Goal: Task Accomplishment & Management: Use online tool/utility

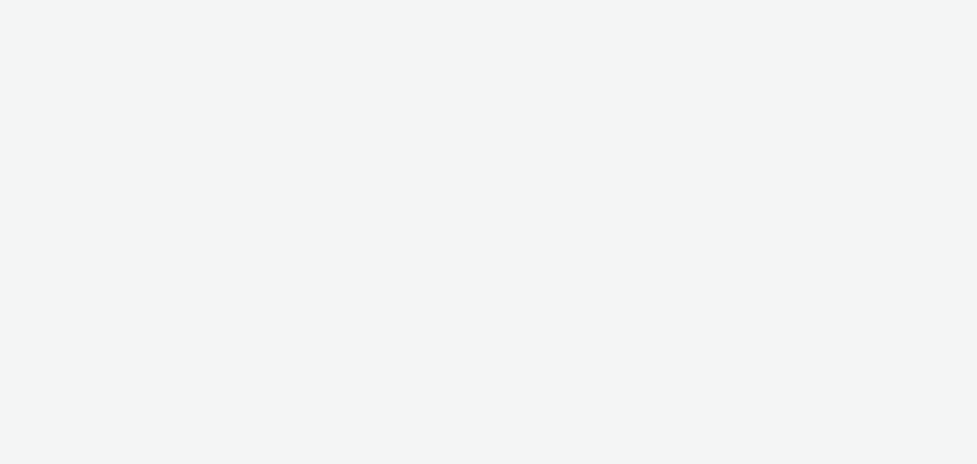
select select "8b9e4588-463c-4c19-a3bb-d96a951167bb"
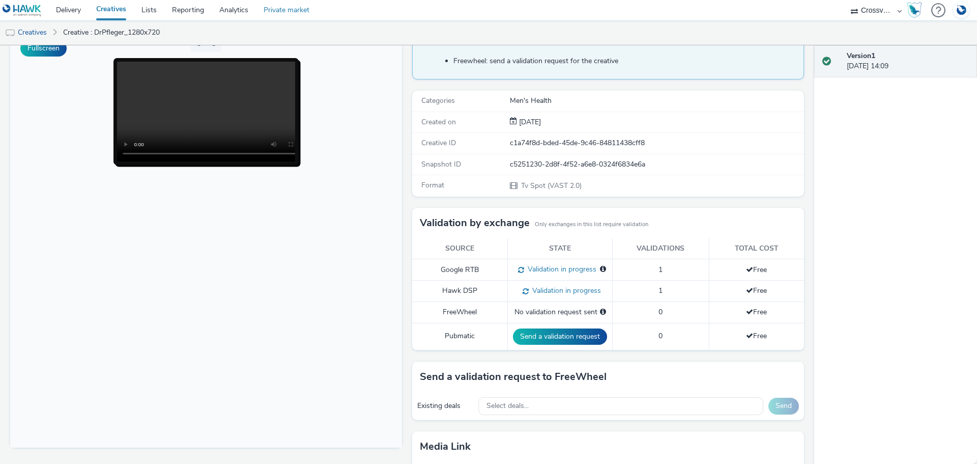
scroll to position [159, 0]
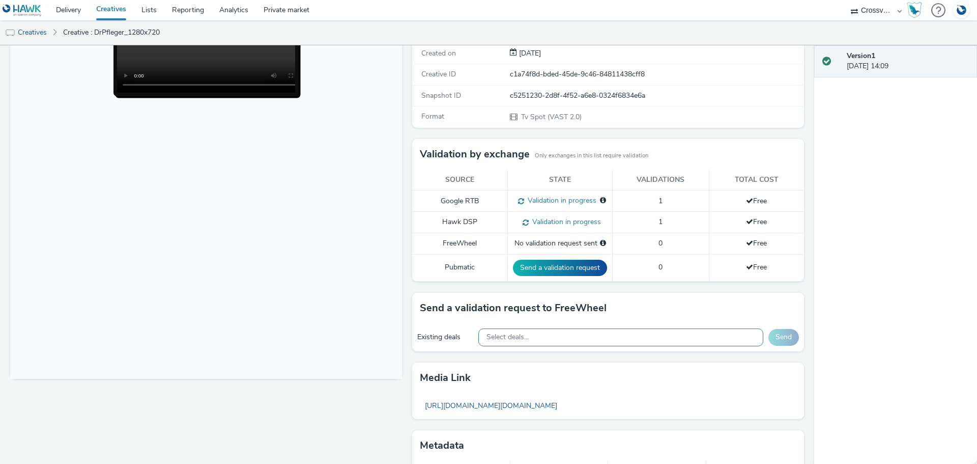
click at [529, 339] on div "Select deals..." at bounding box center [620, 337] width 285 height 18
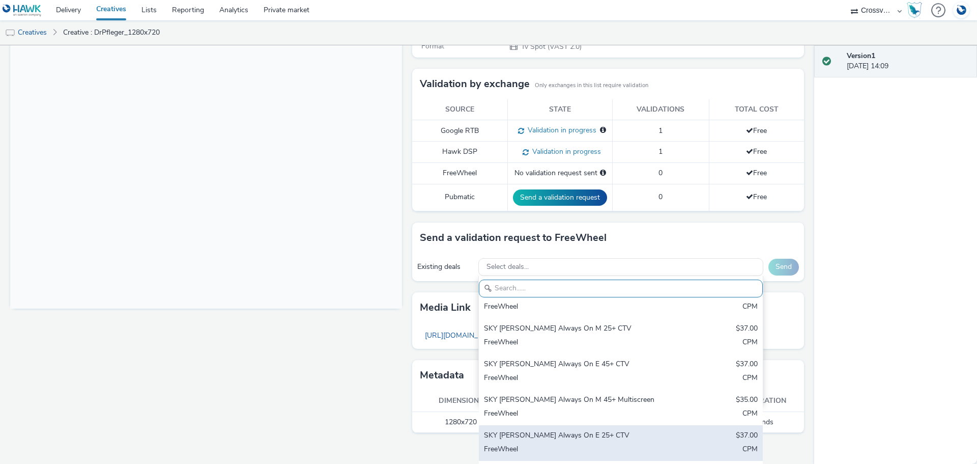
scroll to position [143, 0]
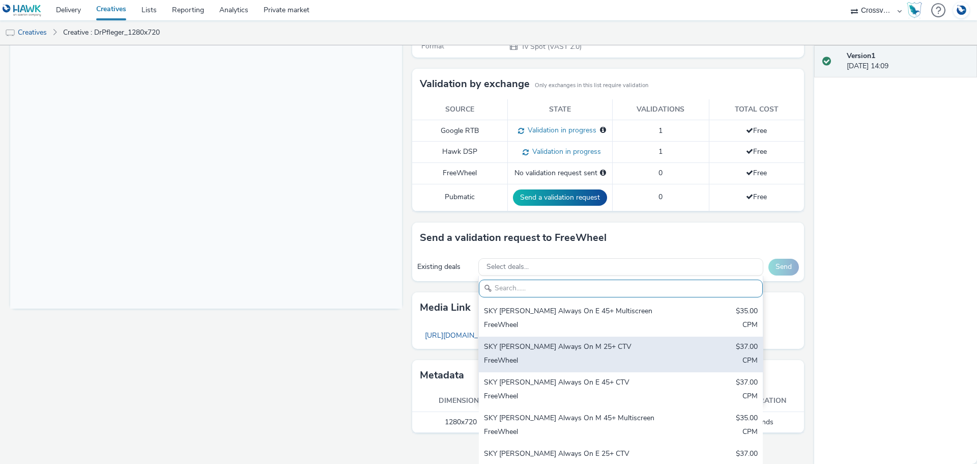
click at [598, 349] on div "SKY RON Always On M 25+ CTV" at bounding box center [574, 348] width 181 height 12
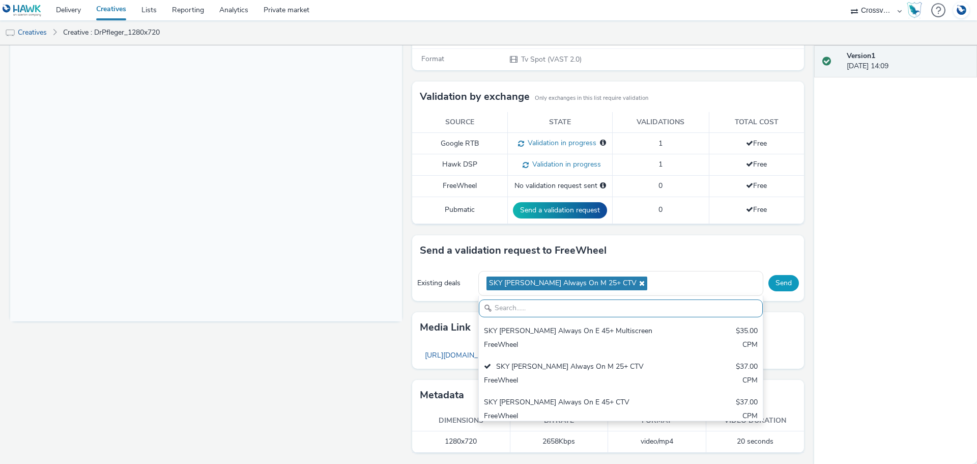
click at [775, 270] on div "Existing deals SKY RON Always On M 25+ CTV SKY RON Always On M 45+ CTV $37.00 F…" at bounding box center [608, 283] width 392 height 35
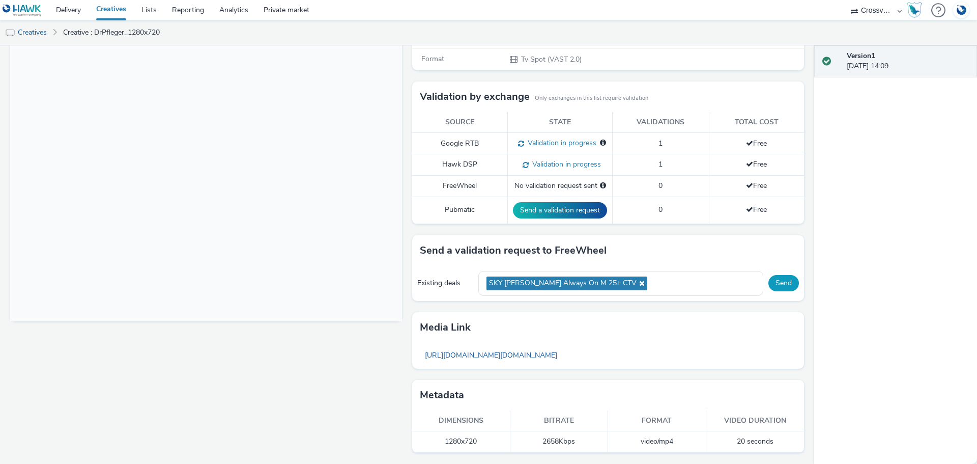
click at [778, 278] on button "Send" at bounding box center [784, 283] width 31 height 16
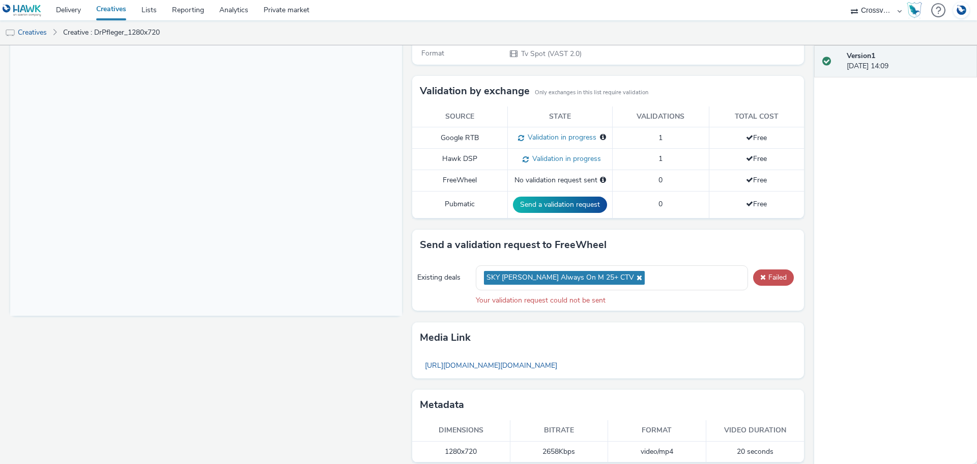
scroll to position [233, 0]
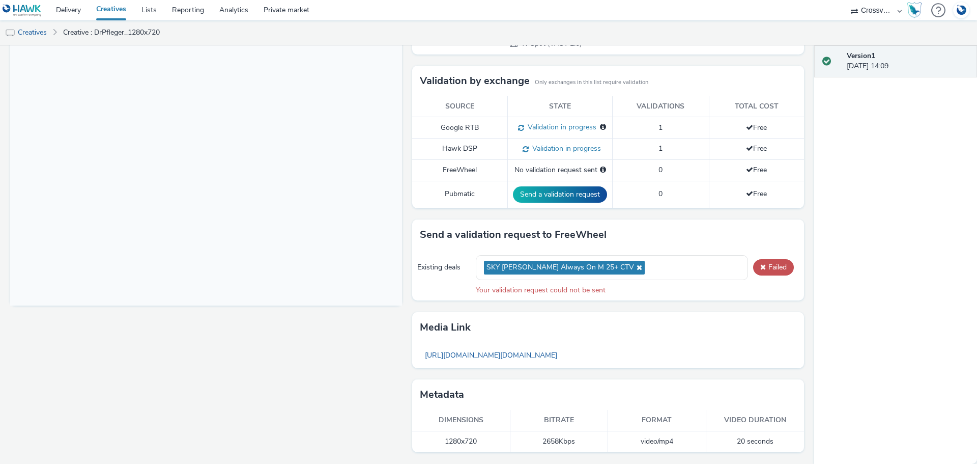
click at [179, 388] on div "Fullscreen" at bounding box center [208, 176] width 397 height 576
click at [760, 264] on span at bounding box center [763, 266] width 6 height 7
click at [562, 355] on link "https://tabmo-cdn.s3.eu-west-1.amazonaws.com/hawk.tabmo.io/organizations/b4c881…" at bounding box center [491, 355] width 143 height 20
click at [600, 168] on span "Please select a deal below and click on Send to send a validation request to Fr…" at bounding box center [603, 169] width 6 height 7
click at [621, 262] on div "SKY RON Always On M 25+ CTV" at bounding box center [612, 267] width 272 height 25
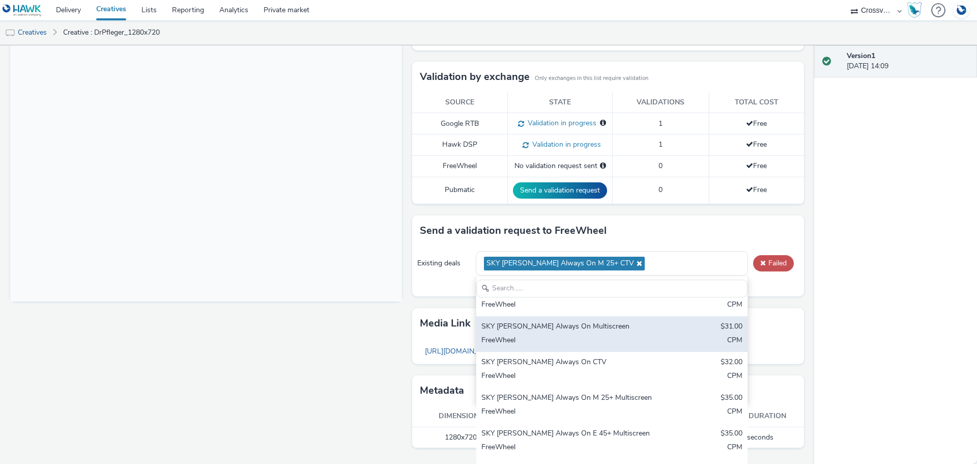
scroll to position [0, 0]
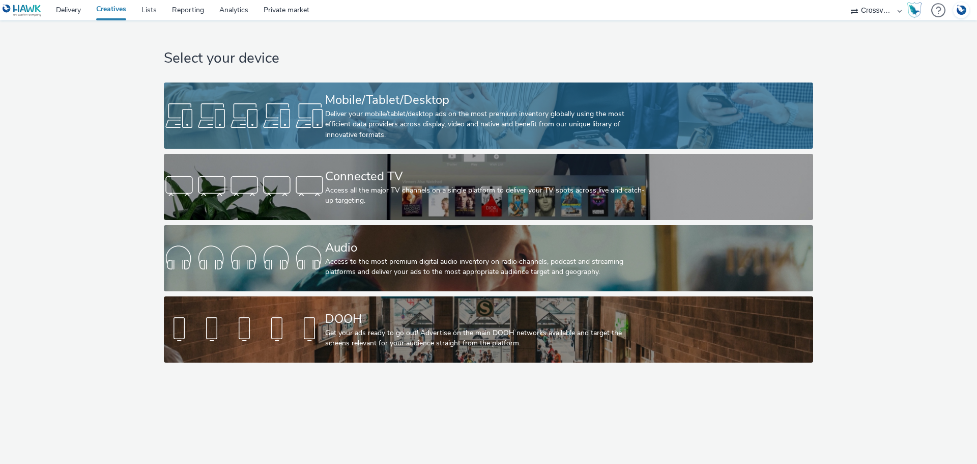
click at [339, 112] on div "Deliver your mobile/tablet/desktop ads on the most premium inventory globally u…" at bounding box center [486, 124] width 323 height 31
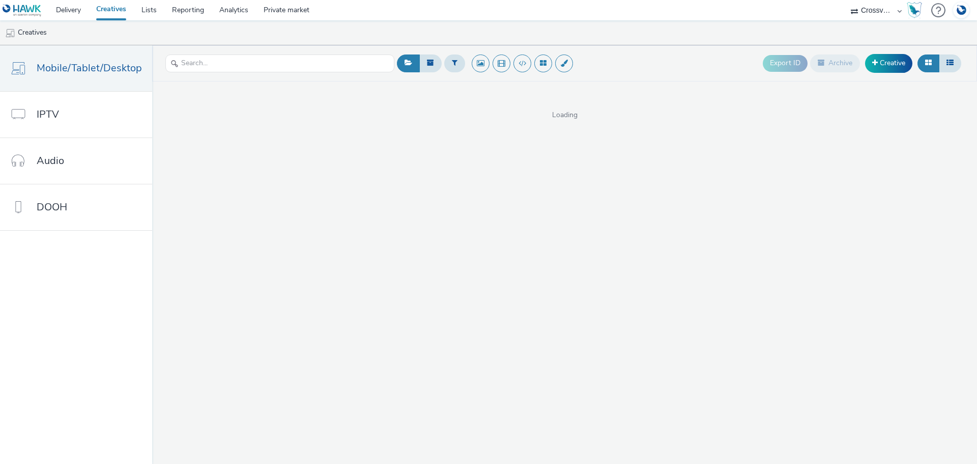
click at [877, 12] on select "AZERION AZERION SURVEYS Broadaly comtogether Contrast Crossvertise Data Zulu Gm…" at bounding box center [876, 10] width 61 height 20
select select "9387901d-a129-43df-b0ef-f9e7dbeb676e"
click at [846, 0] on select "AZERION AZERION SURVEYS Broadaly comtogether Contrast Crossvertise Data Zulu Gm…" at bounding box center [876, 10] width 61 height 20
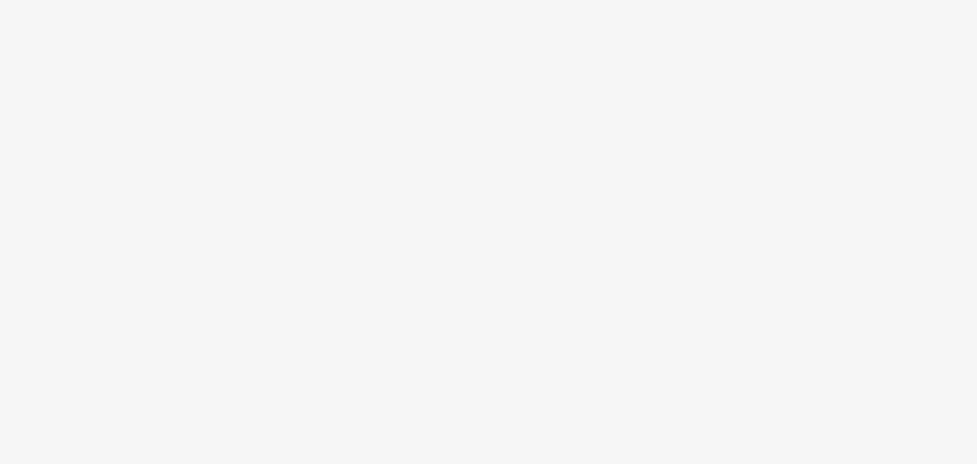
select select "9387901d-a129-43df-b0ef-f9e7dbeb676e"
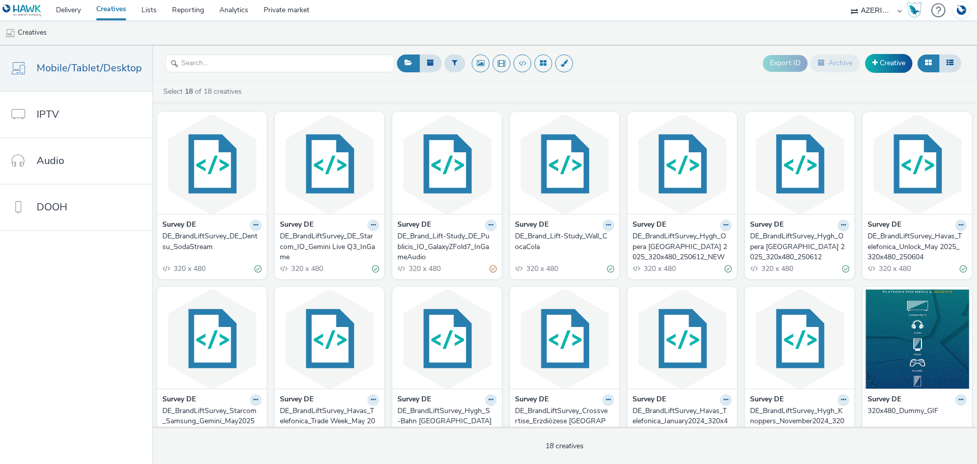
click at [201, 235] on div "DE_BrandLiftSurvey_DE_Dentsu_SodaStream" at bounding box center [209, 241] width 95 height 21
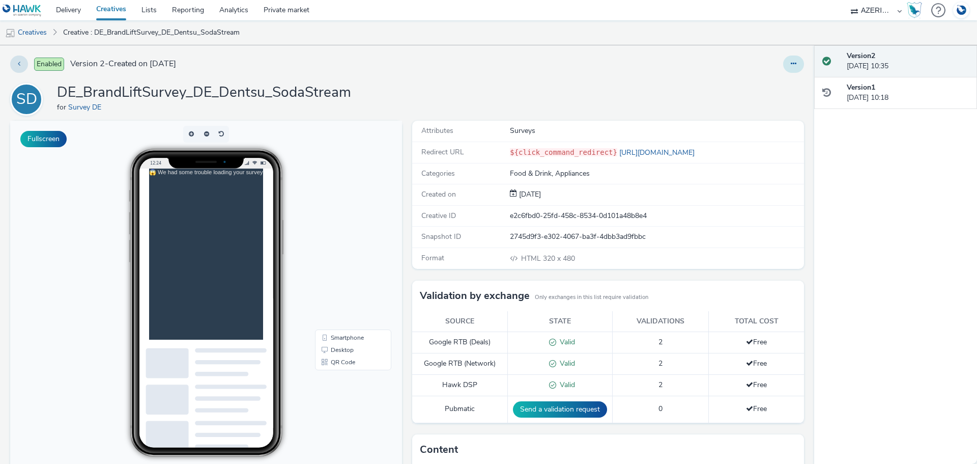
click at [791, 62] on icon at bounding box center [794, 63] width 6 height 7
click at [761, 86] on link "Edit" at bounding box center [766, 84] width 76 height 20
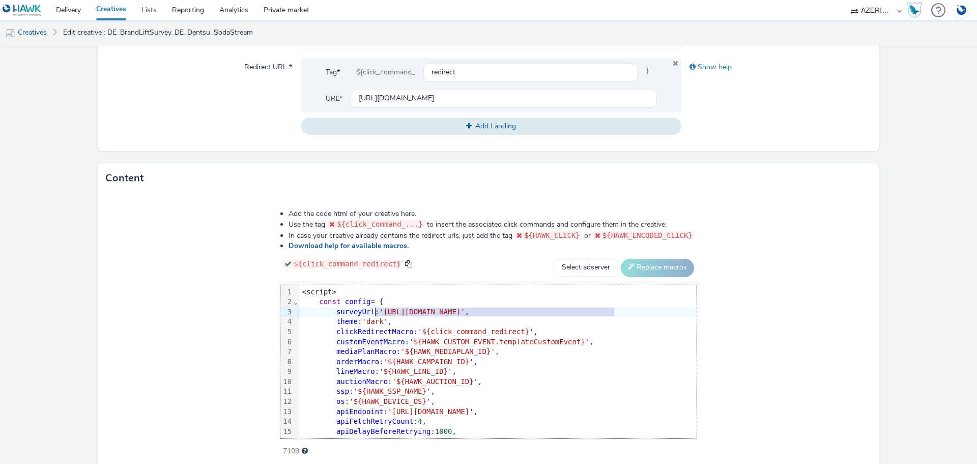
drag, startPoint x: 547, startPoint y: 310, endPoint x: 310, endPoint y: 313, distance: 236.2
click at [379, 313] on span "'https://creative.bluestack.app/direct/752-2/sodaSurvey.json'" at bounding box center [422, 311] width 86 height 8
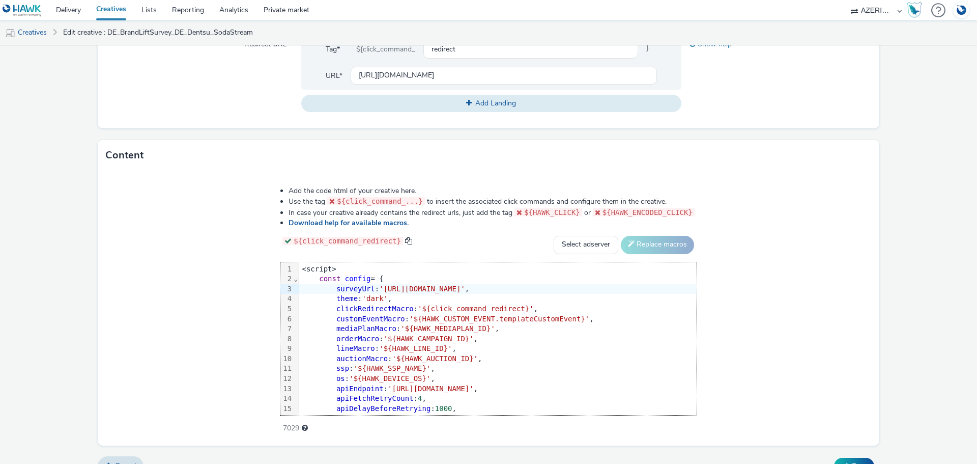
scroll to position [448, 0]
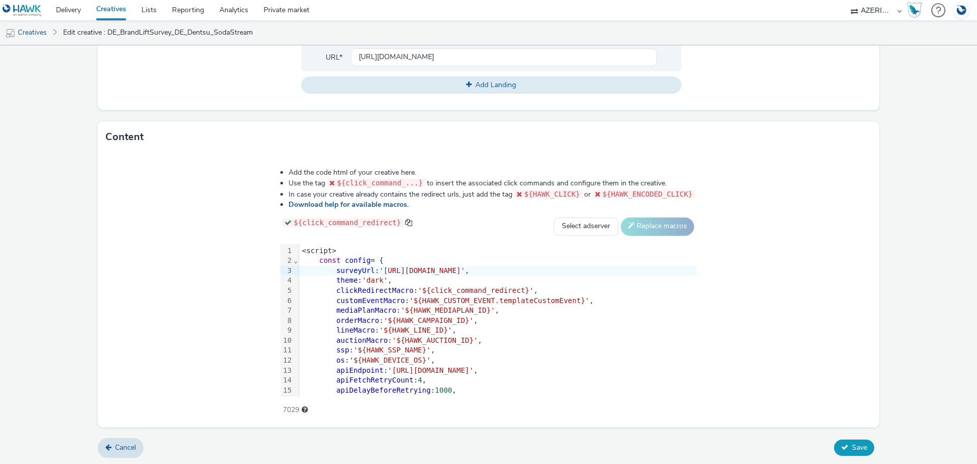
click at [852, 448] on span "Save" at bounding box center [859, 447] width 15 height 10
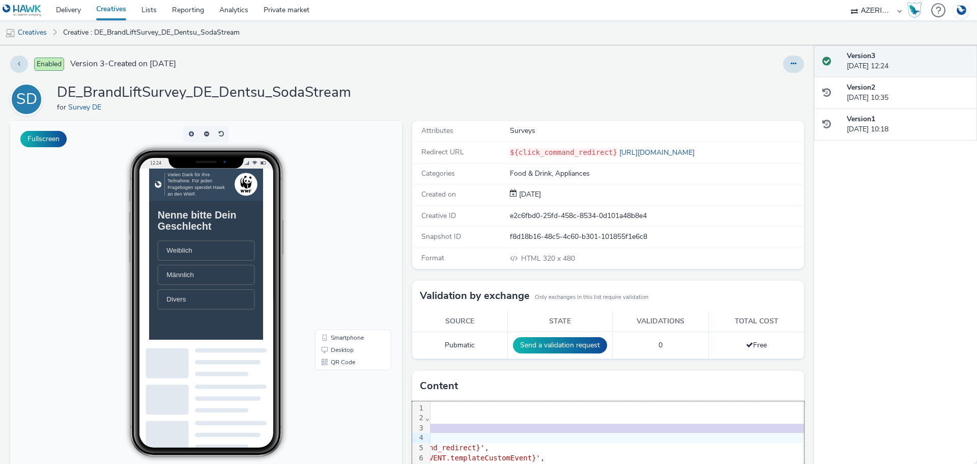
scroll to position [0, 271]
drag, startPoint x: 508, startPoint y: 427, endPoint x: 779, endPoint y: 427, distance: 271.3
click at [336, 427] on span "'https://creatives.sascdn.com/diff/1408/advertiser/283965/SodaStreamSurvey_JSON…" at bounding box center [293, 427] width 86 height 8
copy span "https://creatives.sascdn.com/diff/1408/advertiser/283965/SodaStreamSurvey_JSON_…"
click at [240, 327] on li "Männlich" at bounding box center [230, 320] width 138 height 29
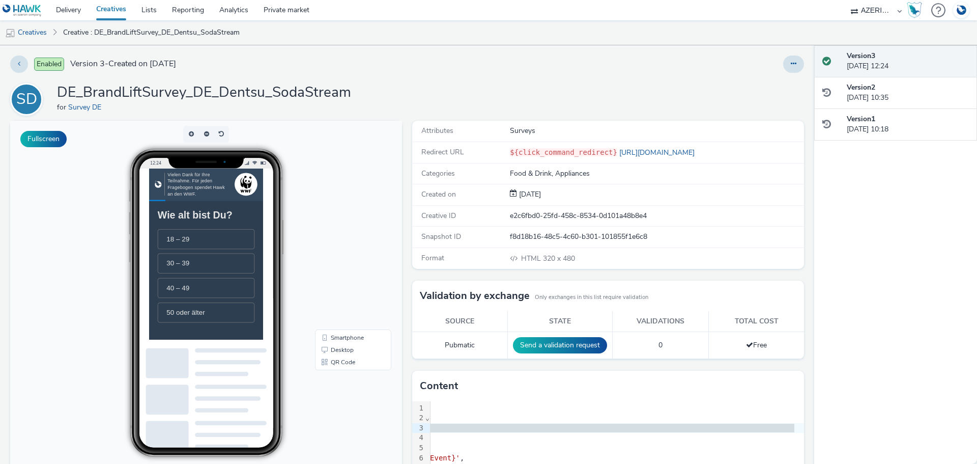
click at [237, 308] on li "30 – 39" at bounding box center [230, 304] width 138 height 29
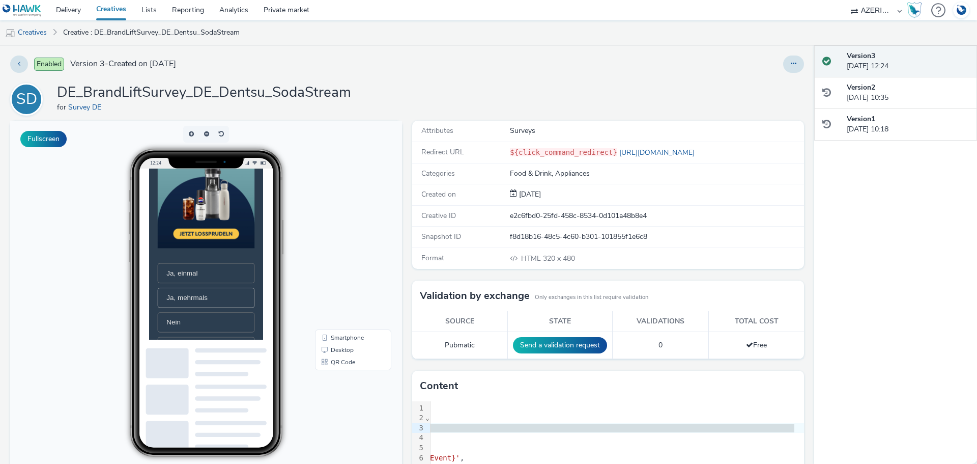
scroll to position [204, 0]
click at [232, 357] on li "Ja, mehrmals" at bounding box center [230, 352] width 138 height 29
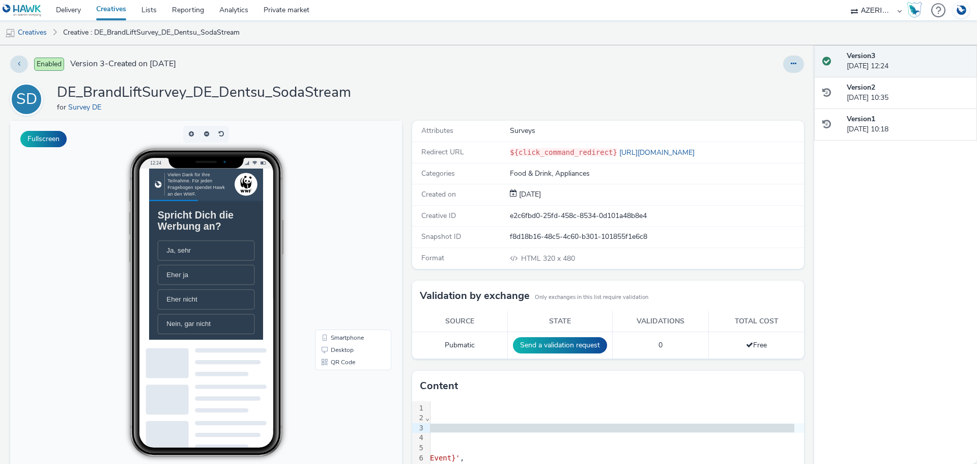
click at [243, 294] on li "Ja, sehr" at bounding box center [230, 285] width 138 height 29
click at [221, 358] on span "SodaStream" at bounding box center [201, 352] width 54 height 11
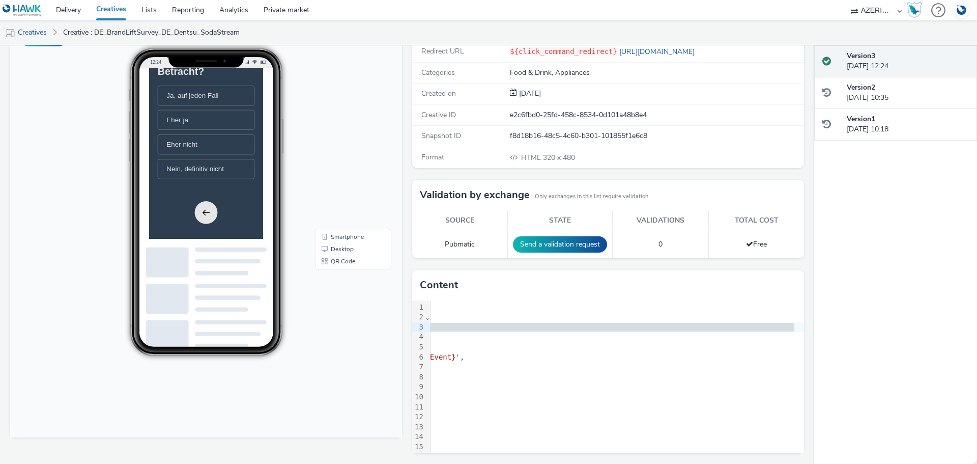
scroll to position [153, 0]
click at [229, 113] on li "Eher ja" at bounding box center [230, 99] width 138 height 29
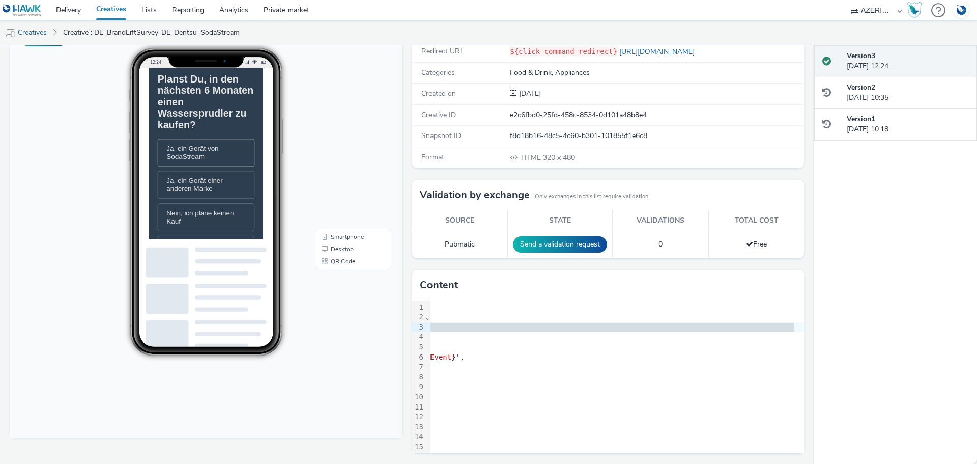
scroll to position [51, 0]
click at [235, 199] on span "Ja, ein Gerät von SodaStream" at bounding box center [211, 188] width 74 height 22
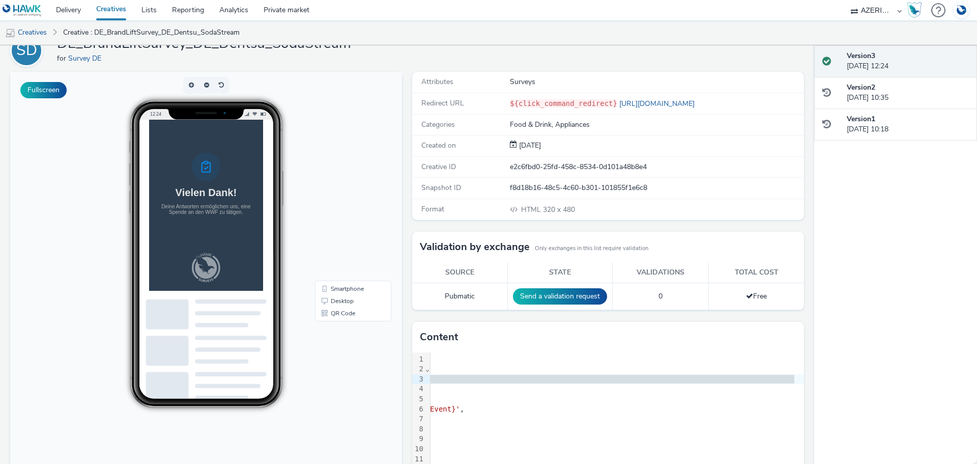
scroll to position [0, 0]
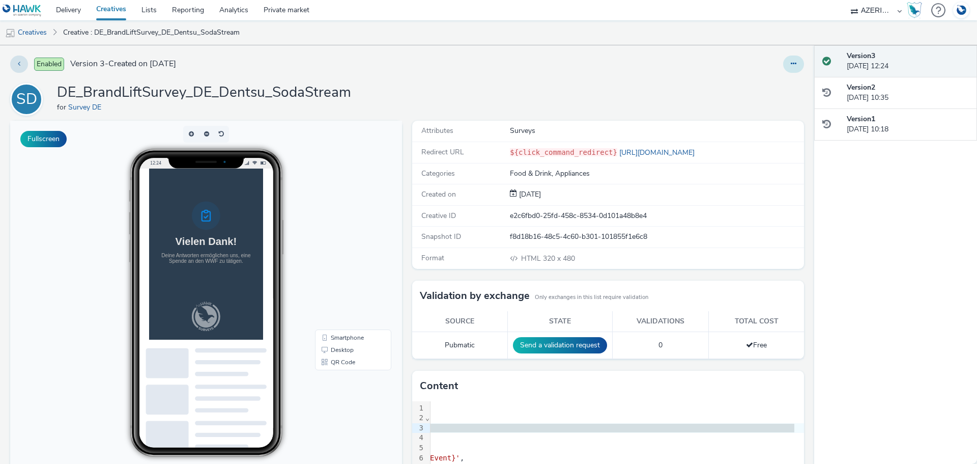
click at [791, 66] on icon at bounding box center [794, 63] width 6 height 7
click at [757, 86] on link "Edit" at bounding box center [766, 84] width 76 height 20
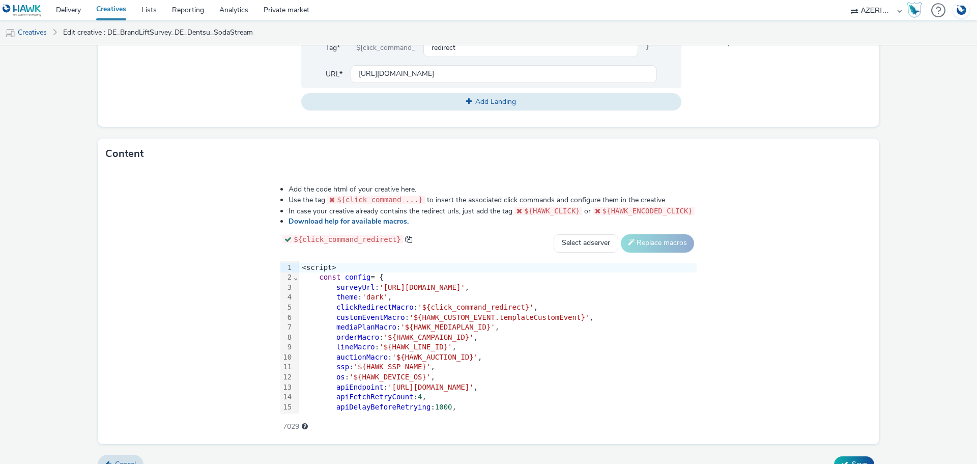
scroll to position [448, 0]
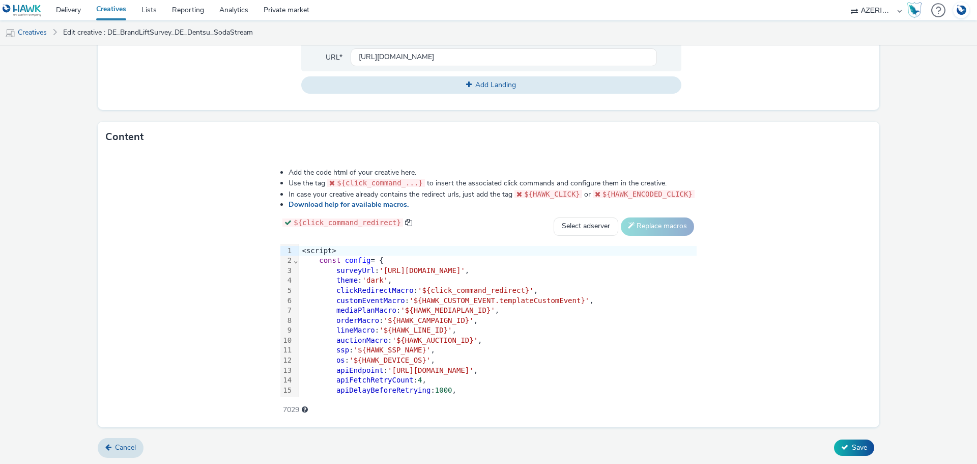
click at [379, 269] on span "'https://creatives.sascdn.com/diff/1408/advertiser/283965/SodaStreamSurvey_JSON…" at bounding box center [422, 270] width 86 height 8
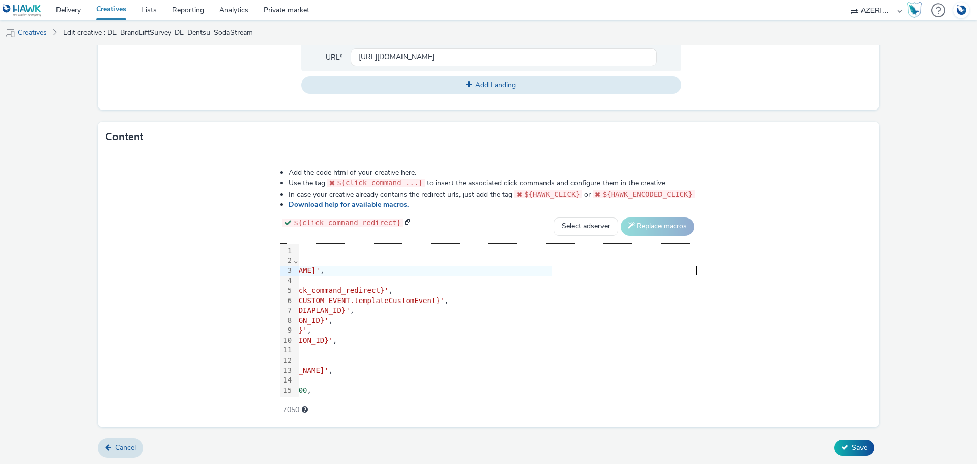
scroll to position [0, 0]
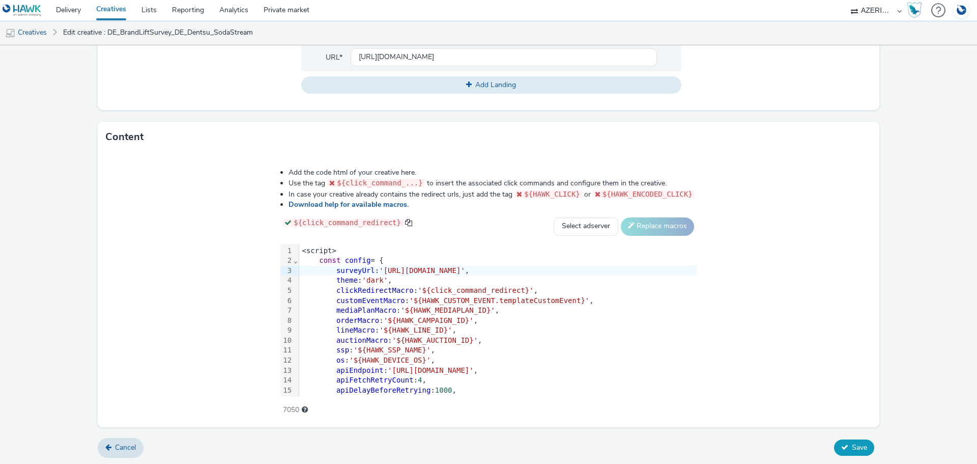
click at [854, 449] on span "Save" at bounding box center [859, 447] width 15 height 10
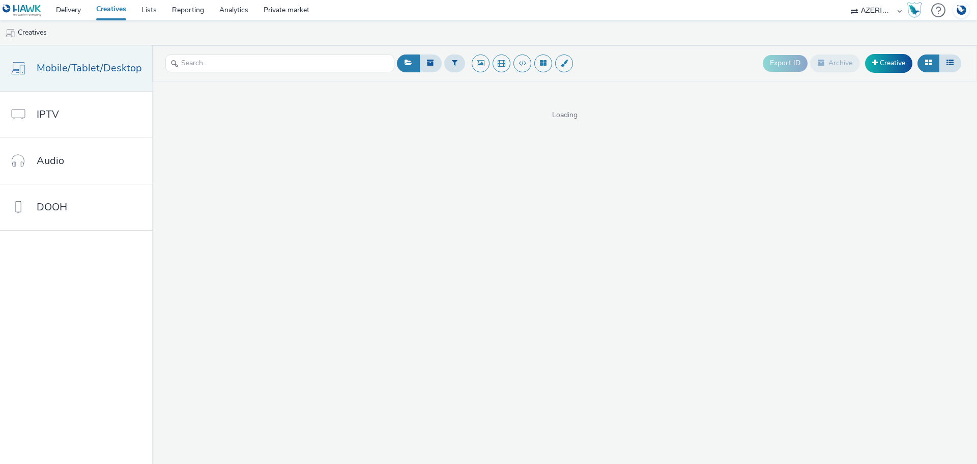
click at [112, 71] on span "Mobile/Tablet/Desktop" at bounding box center [89, 68] width 105 height 15
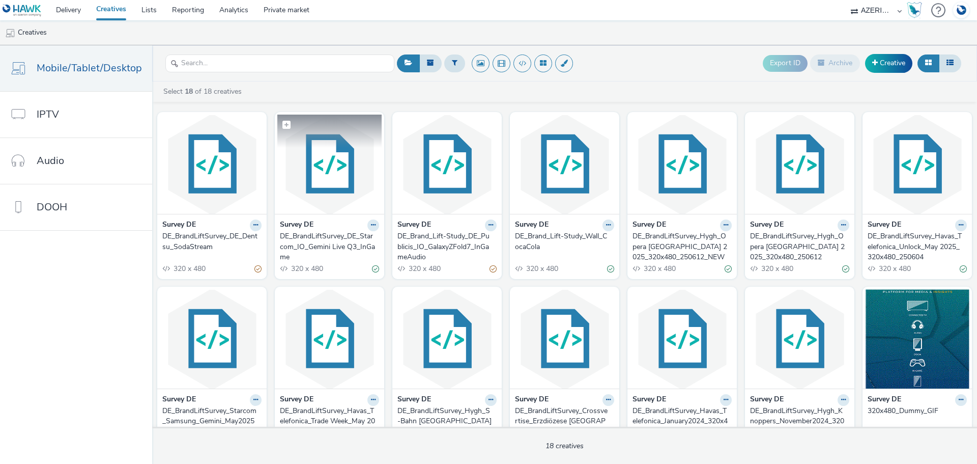
click at [333, 194] on img at bounding box center [329, 164] width 104 height 99
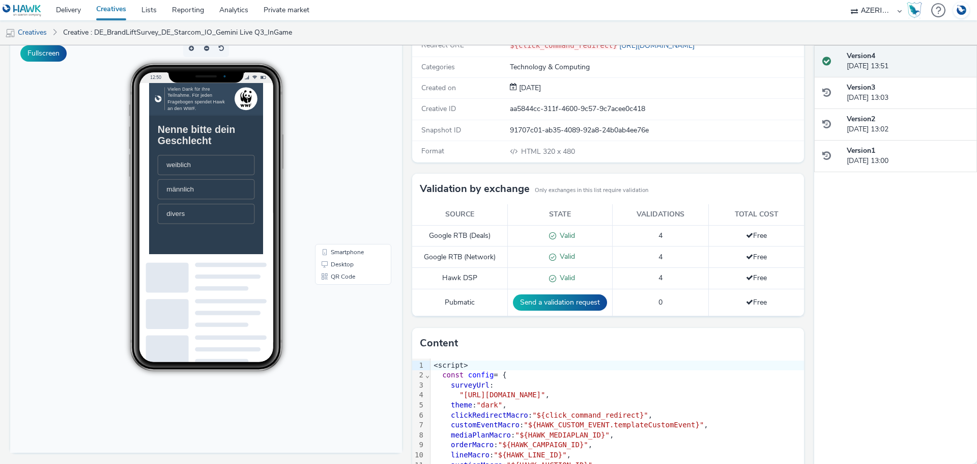
click at [867, 10] on select "AZERION AZERION SURVEYS Broadaly comtogether Contrast Crossvertise Data Zulu Gm…" at bounding box center [876, 10] width 61 height 20
select select "8b9e4588-463c-4c19-a3bb-d96a951167bb"
click at [846, 0] on select "AZERION AZERION SURVEYS Broadaly comtogether Contrast Crossvertise Data Zulu Gm…" at bounding box center [876, 10] width 61 height 20
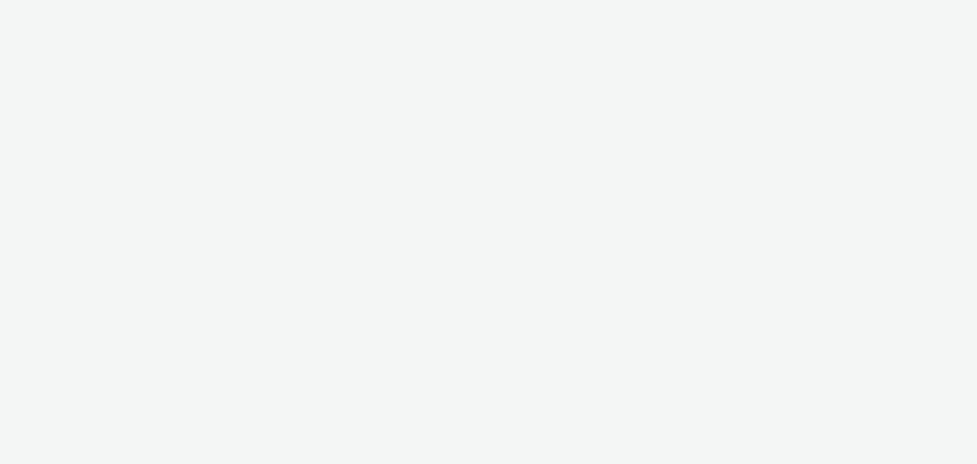
select select "9387901d-a129-43df-b0ef-f9e7dbeb676e"
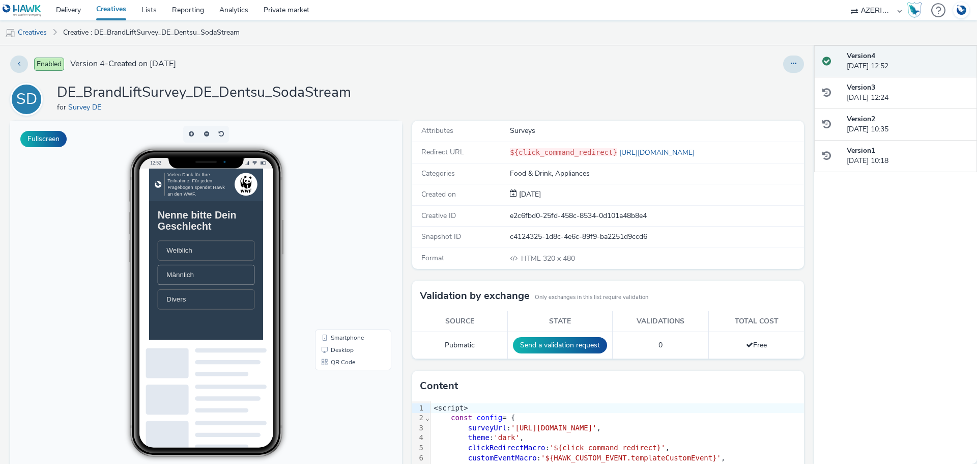
click at [245, 317] on li "Männlich" at bounding box center [230, 320] width 138 height 29
click at [249, 313] on li "30 – 39" at bounding box center [230, 304] width 138 height 29
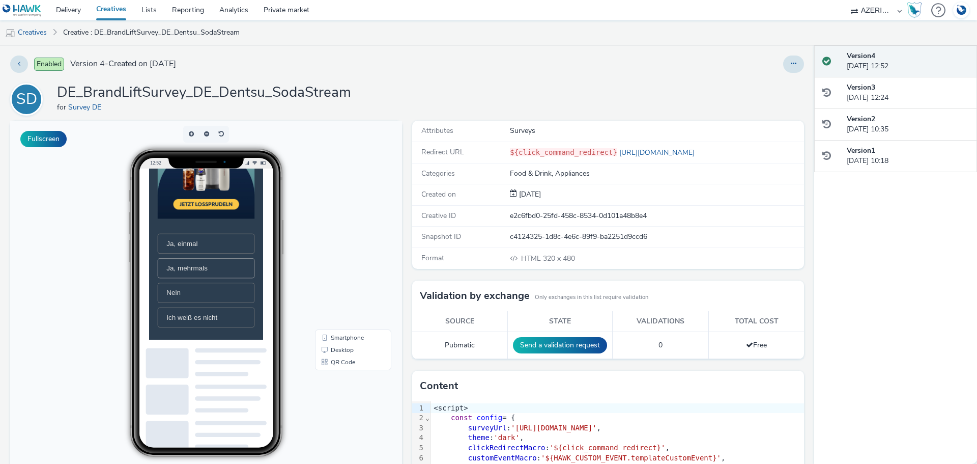
scroll to position [254, 0]
click at [241, 304] on li "Ja, mehrmals" at bounding box center [230, 301] width 138 height 29
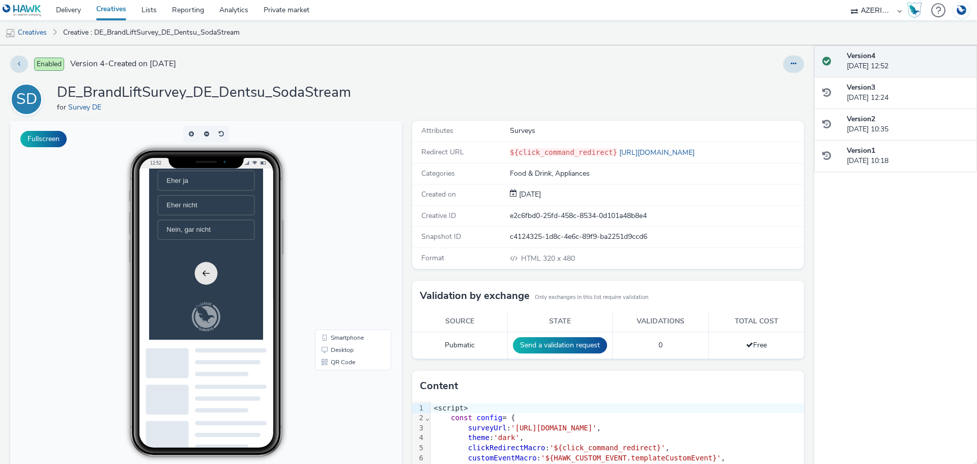
scroll to position [0, 0]
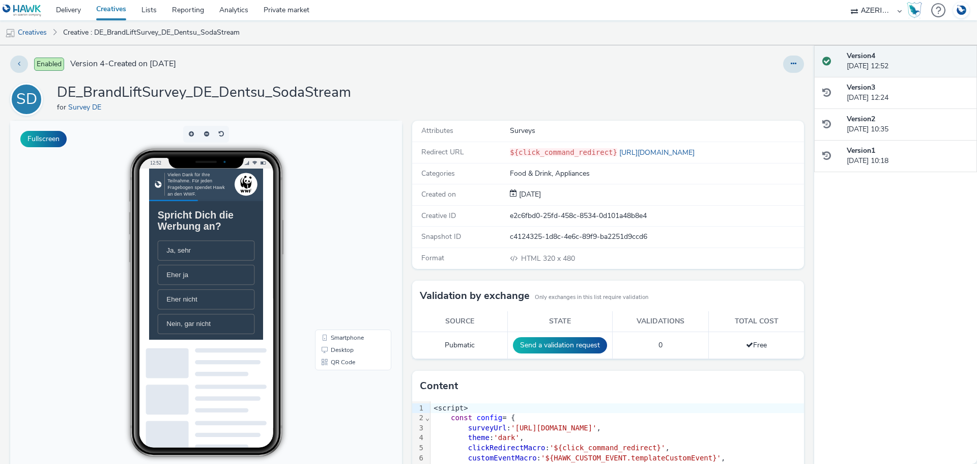
click at [254, 294] on li "Ja, sehr" at bounding box center [230, 285] width 138 height 29
click at [232, 365] on li "SodaStream" at bounding box center [230, 352] width 138 height 29
click at [244, 323] on span "Ja, auf jeden Fall" at bounding box center [211, 318] width 74 height 11
click at [233, 351] on span "Ja, ein Gerät von SodaStream" at bounding box center [211, 340] width 74 height 22
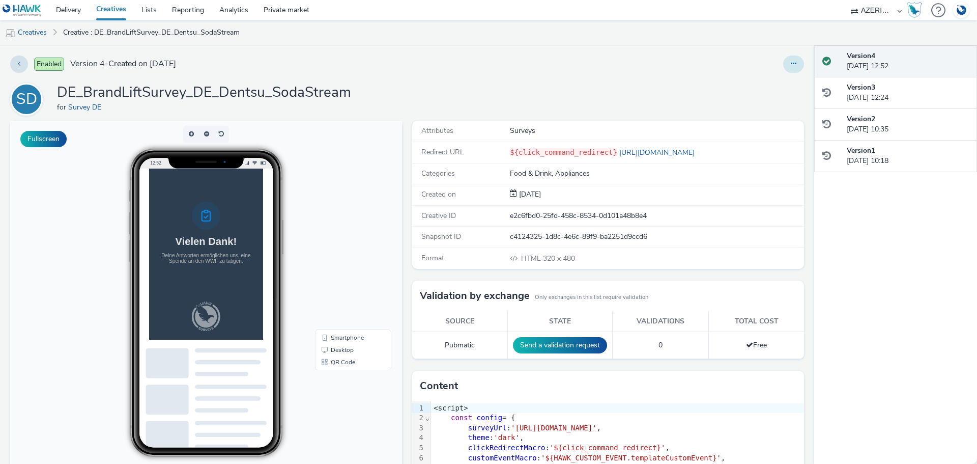
click at [791, 66] on icon at bounding box center [794, 63] width 6 height 7
click at [759, 82] on link "Edit" at bounding box center [766, 84] width 76 height 20
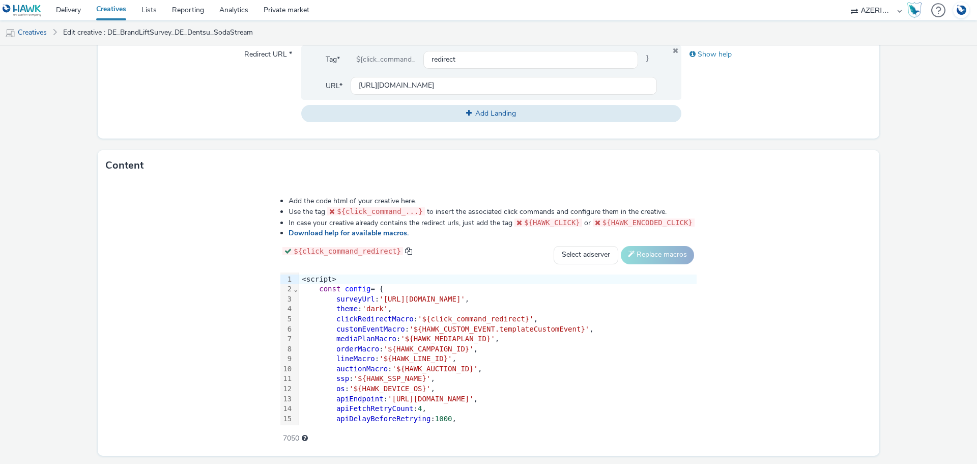
scroll to position [448, 0]
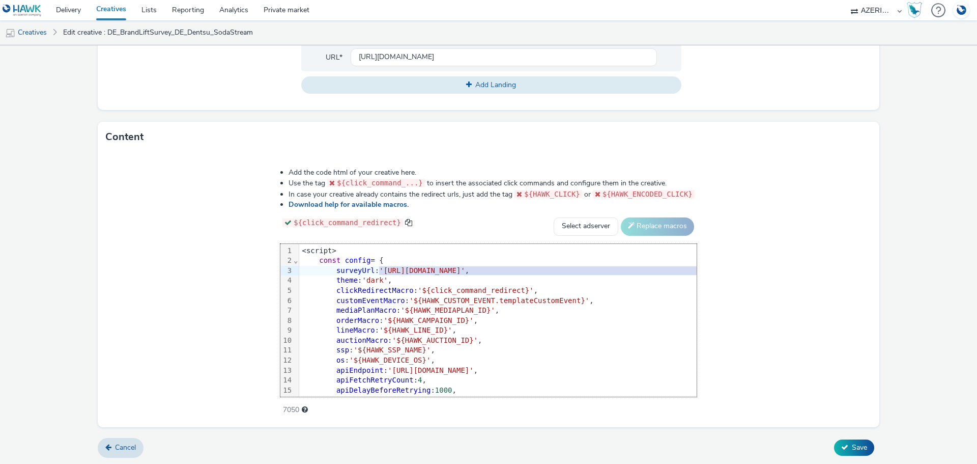
drag, startPoint x: 296, startPoint y: 269, endPoint x: 756, endPoint y: 270, distance: 459.6
click at [465, 270] on span "'https://cdn.tabmo.io/creatives/upload/Dentsu_SodaStream_Survey_0925/1758797489…" at bounding box center [422, 270] width 86 height 8
drag, startPoint x: 294, startPoint y: 268, endPoint x: 757, endPoint y: 269, distance: 462.7
click at [465, 269] on span "'https://cdn.tabmo.io/creatives/upload/Dentsu_SodaStream_Survey_0925/1758797489…" at bounding box center [422, 270] width 86 height 8
click at [855, 446] on span "Save" at bounding box center [859, 447] width 15 height 10
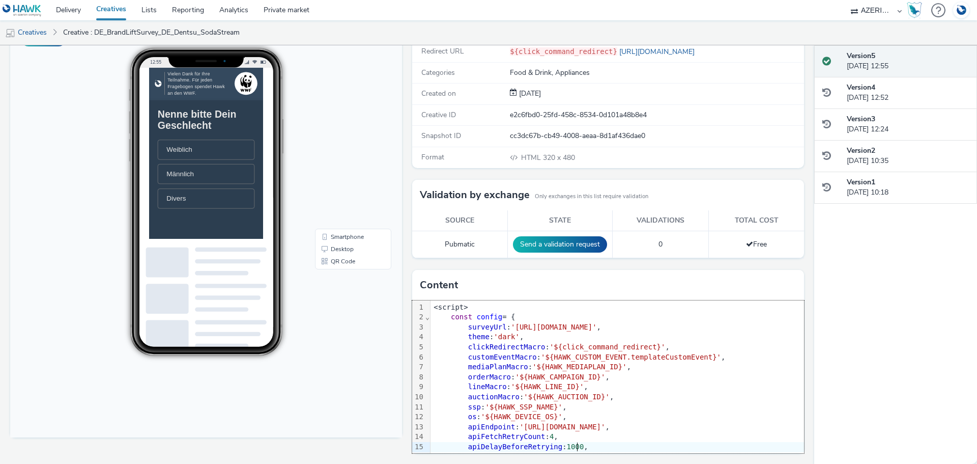
drag, startPoint x: 596, startPoint y: 450, endPoint x: 271, endPoint y: 221, distance: 397.7
click at [208, 224] on span "Männlich" at bounding box center [193, 219] width 39 height 11
click at [218, 243] on li "40 – 49" at bounding box center [230, 238] width 138 height 29
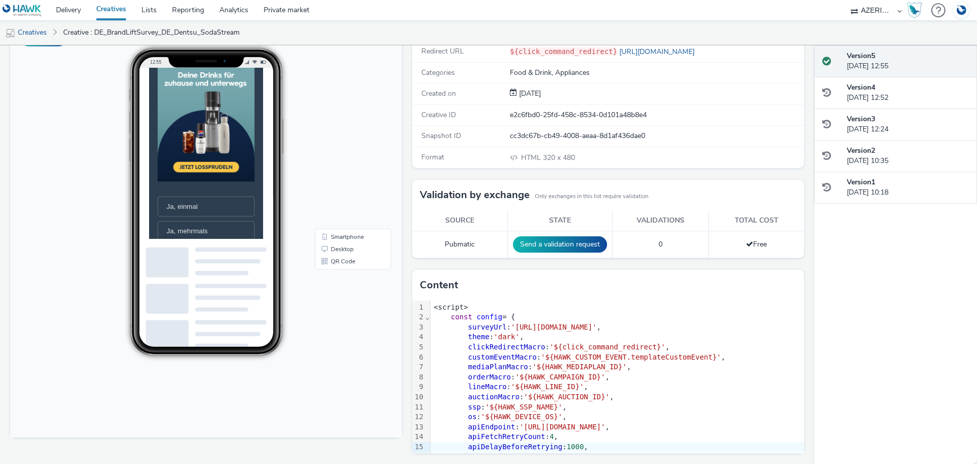
scroll to position [204, 0]
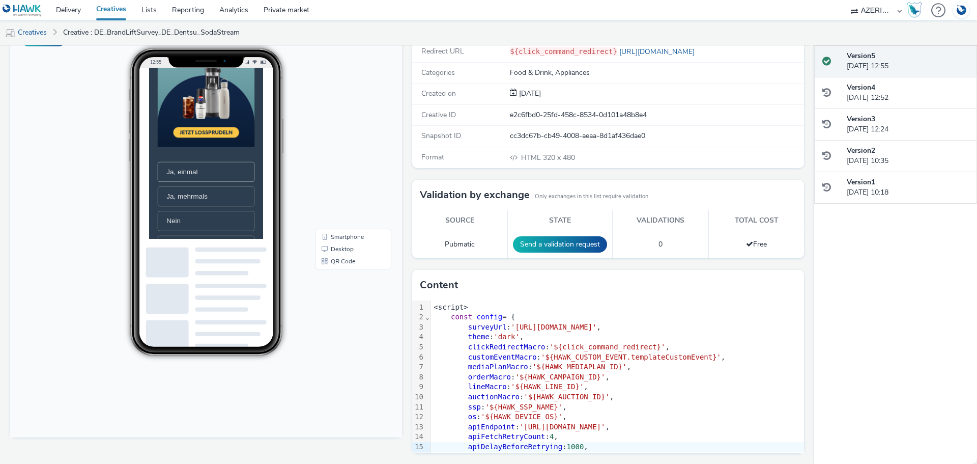
click at [231, 219] on li "Ja, einmal" at bounding box center [230, 216] width 138 height 29
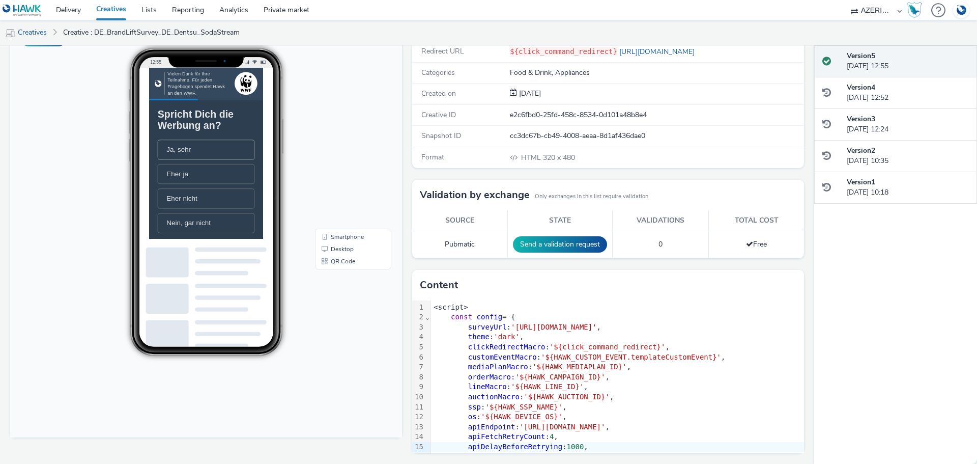
click at [250, 192] on li "Ja, sehr" at bounding box center [230, 185] width 138 height 29
click at [222, 257] on span "SodaStream" at bounding box center [201, 251] width 54 height 11
click at [226, 222] on span "Ja, auf jeden Fall" at bounding box center [211, 217] width 74 height 11
click at [224, 250] on span "Ja, ein Gerät von SodaStream" at bounding box center [211, 239] width 74 height 22
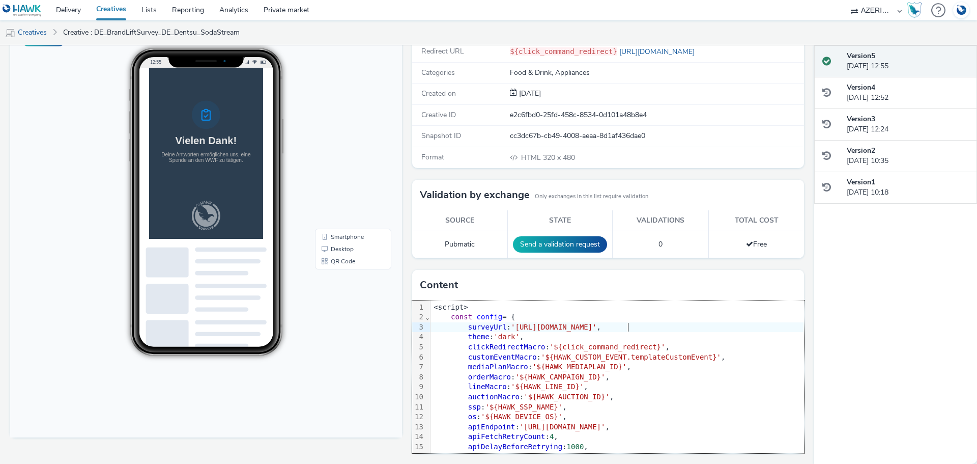
click at [597, 326] on span "'https://cdn.tabmo.io/creatives/upload/Dentsu_SodaStream_Survey_0925/1758797624…" at bounding box center [554, 327] width 86 height 8
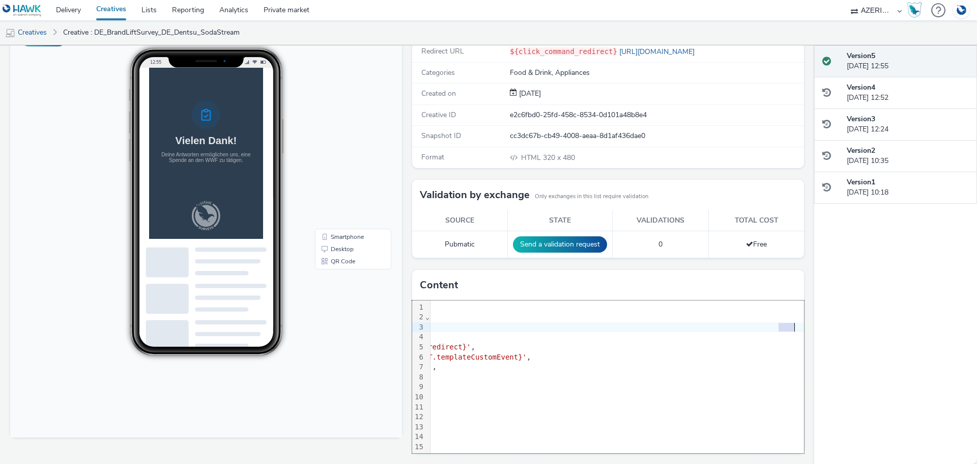
drag, startPoint x: 764, startPoint y: 329, endPoint x: 780, endPoint y: 328, distance: 15.3
click at [403, 328] on span "'https://cdn.tabmo.io/creatives/upload/Dentsu_SodaStream_Survey_0925/1758797624…" at bounding box center [360, 327] width 86 height 8
click at [746, 326] on div "surveyUrl : 'https://cdn.tabmo.io/creatives/upload/Dentsu _ SodaStream _ Survey…" at bounding box center [520, 327] width 568 height 10
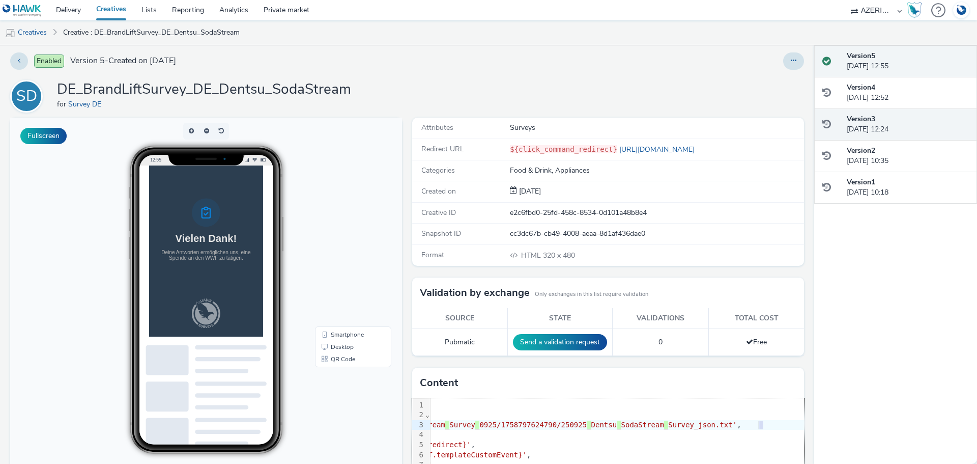
scroll to position [0, 0]
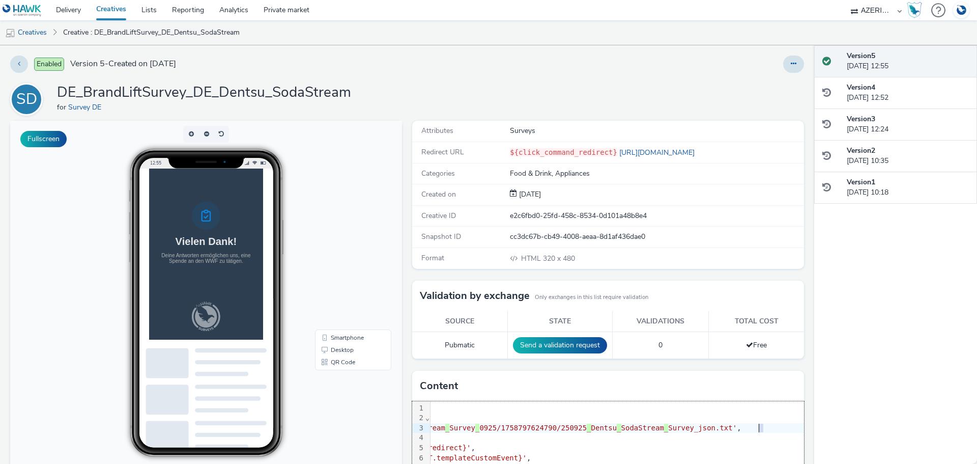
click at [783, 54] on div "Enabled Version 5 - Created on 25 September 2025 SD DE_BrandLiftSurvey_DE_Dents…" at bounding box center [407, 254] width 814 height 418
click at [784, 58] on button at bounding box center [793, 63] width 21 height 17
click at [755, 84] on link "Edit" at bounding box center [766, 84] width 76 height 20
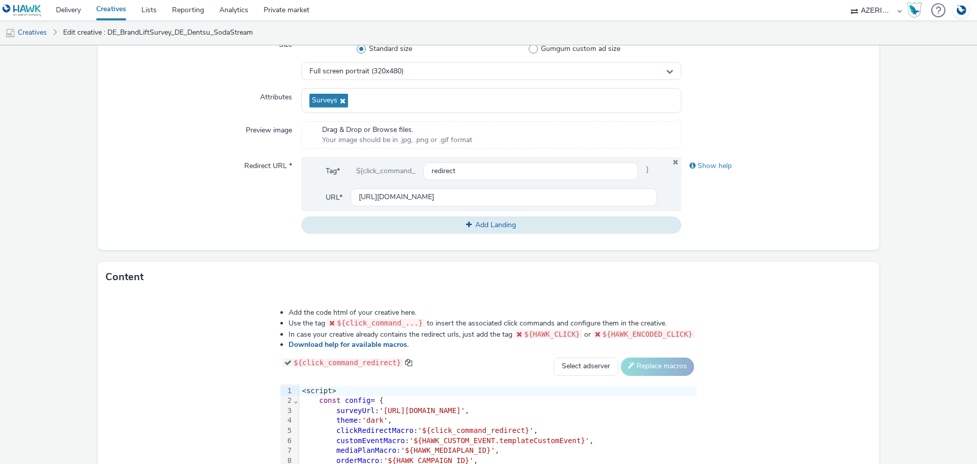
scroll to position [448, 0]
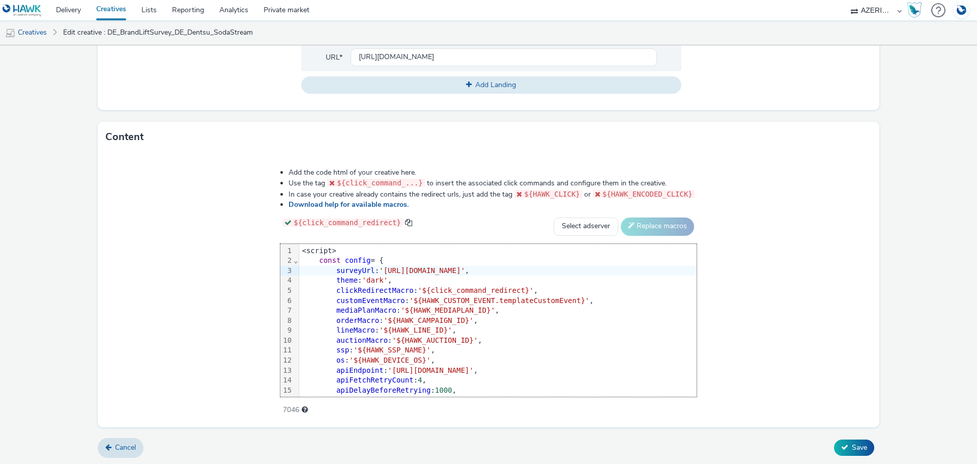
click at [465, 271] on span "'https://cdn.tabmo.io/creatives/upload/Dentsu_SodaStream_Survey_0925/1758797624…" at bounding box center [422, 270] width 86 height 8
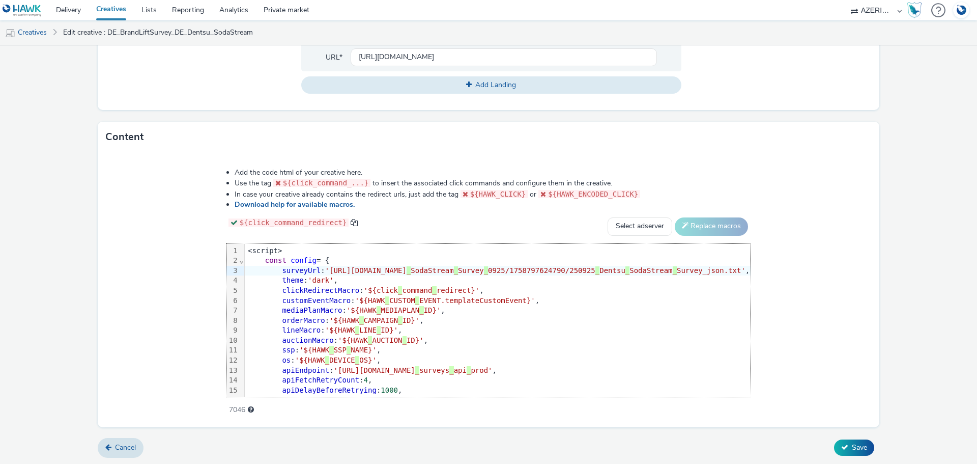
click at [732, 272] on div "surveyUrl : 'https://cdn.tabmo.io/creatives/upload/Dentsu _ SodaStream _ Survey…" at bounding box center [498, 271] width 506 height 10
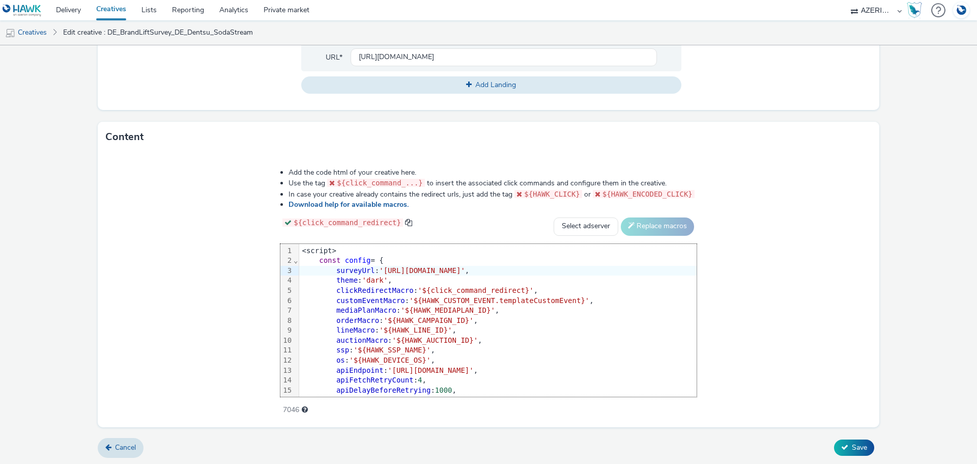
click at [697, 269] on div "surveyUrl : 'https://cdn.tabmo.io/creatives/upload/Dentsu_SodaStream_Survey_092…" at bounding box center [498, 271] width 398 height 10
click at [853, 443] on span "Save" at bounding box center [859, 447] width 15 height 10
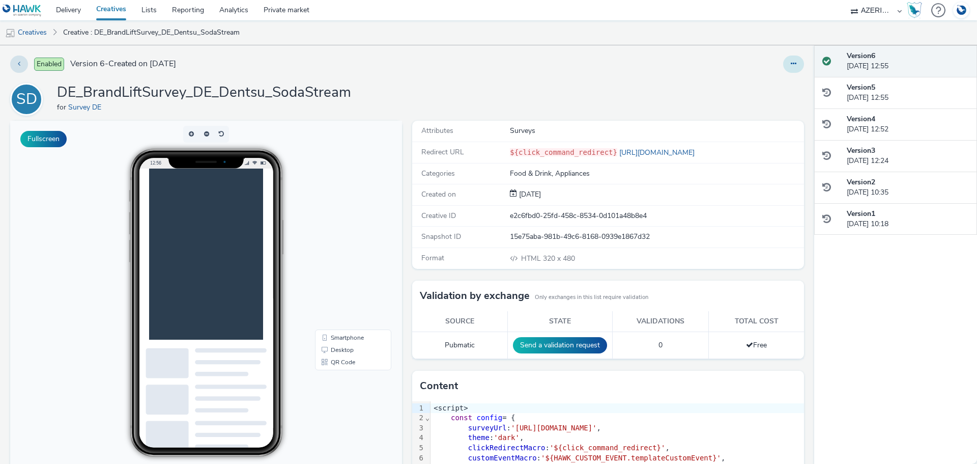
click at [786, 70] on button at bounding box center [793, 63] width 21 height 17
click at [762, 89] on link "Edit" at bounding box center [766, 84] width 76 height 20
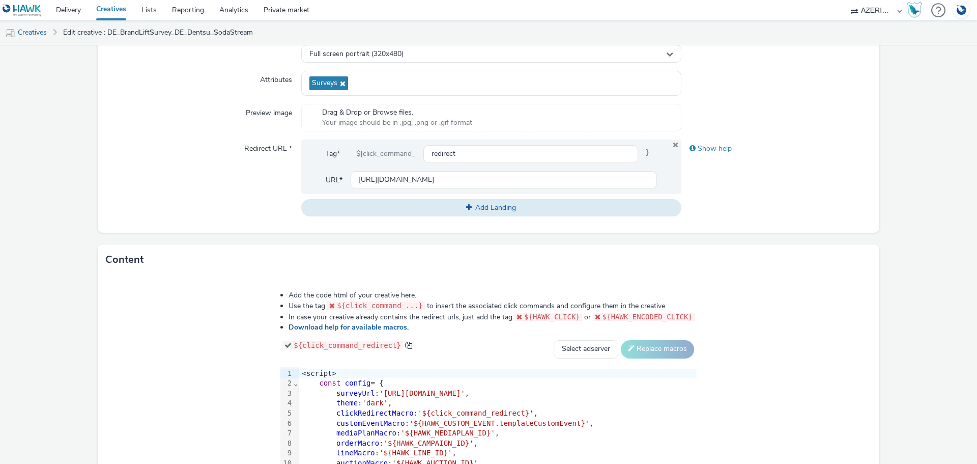
scroll to position [448, 0]
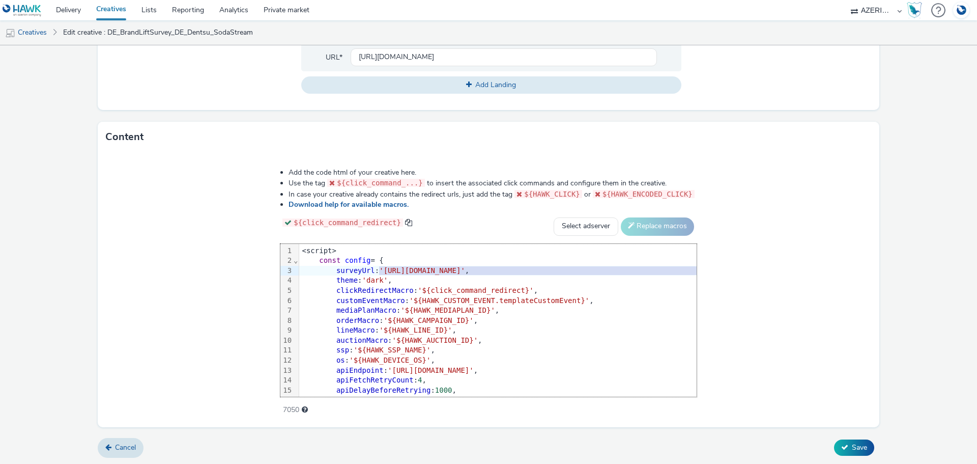
drag, startPoint x: 296, startPoint y: 268, endPoint x: 757, endPoint y: 269, distance: 461.1
click at [465, 269] on span "'https://cdn.tabmo.io/creatives/upload/Dentsu_SodaStream_Survey_0925/1758797624…" at bounding box center [422, 270] width 86 height 8
click at [857, 443] on span "Save" at bounding box center [859, 447] width 15 height 10
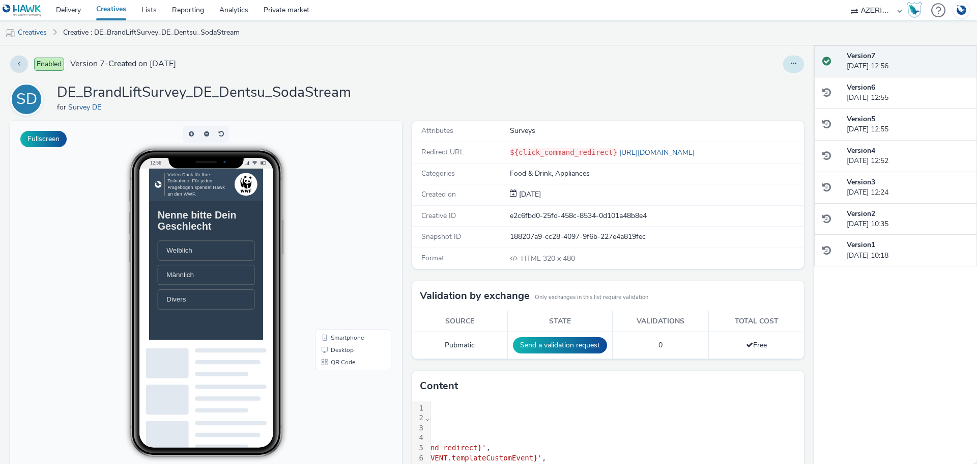
click at [791, 65] on icon at bounding box center [794, 63] width 6 height 7
click at [761, 86] on link "Edit" at bounding box center [766, 84] width 76 height 20
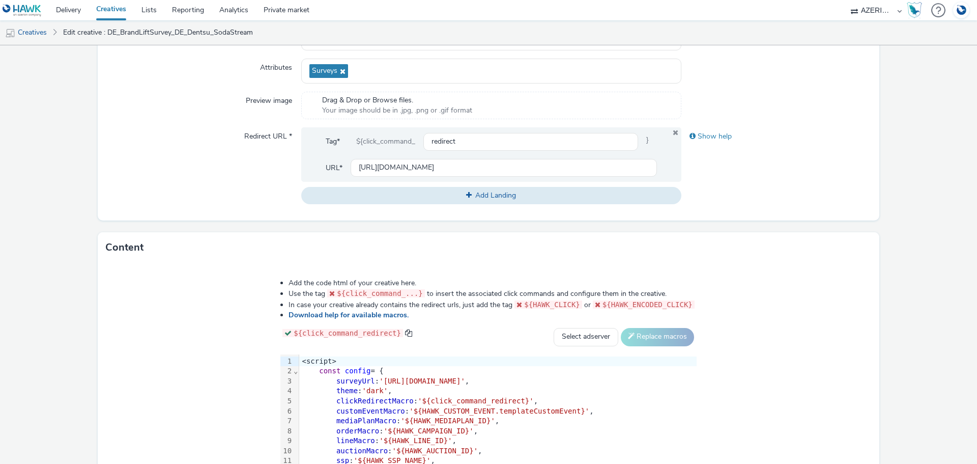
scroll to position [448, 0]
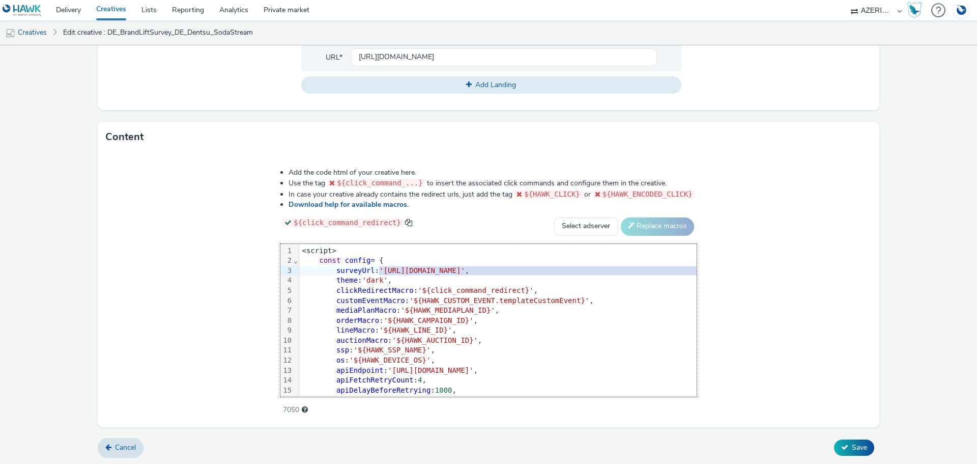
drag, startPoint x: 296, startPoint y: 270, endPoint x: 757, endPoint y: 268, distance: 461.6
click at [465, 268] on span "'https://cdn.tabmo.io/creatives/upload/Dentsu_SodaStream_Survey_0925/1758797489…" at bounding box center [422, 270] width 86 height 8
click at [842, 447] on button "Save" at bounding box center [854, 447] width 40 height 16
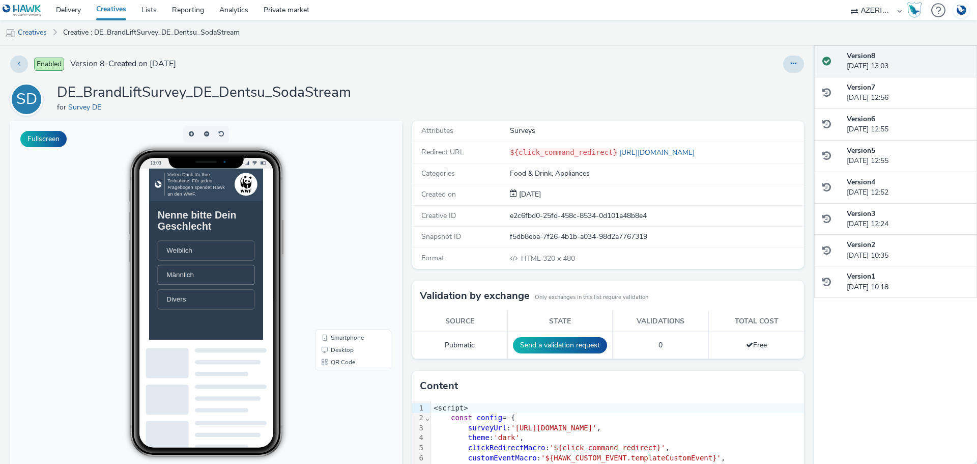
click at [212, 325] on span "Männlich" at bounding box center [193, 320] width 39 height 11
click at [221, 305] on li "30 – 39" at bounding box center [230, 304] width 138 height 29
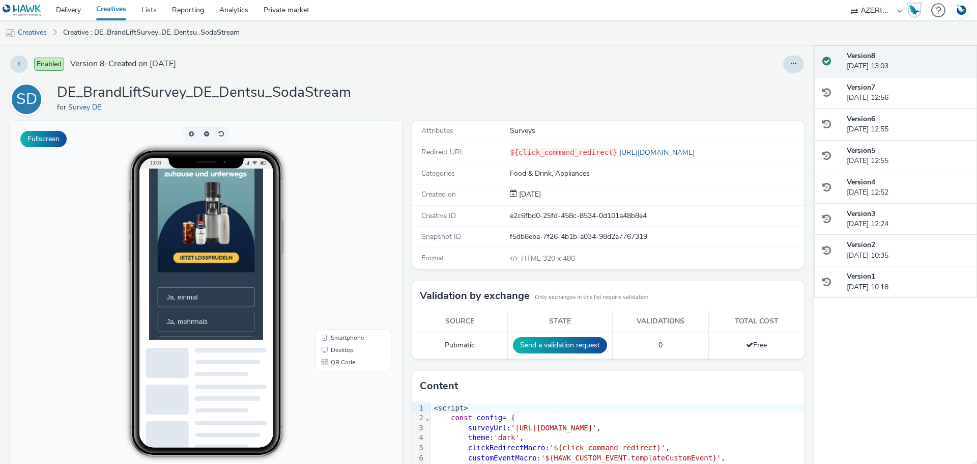
scroll to position [204, 0]
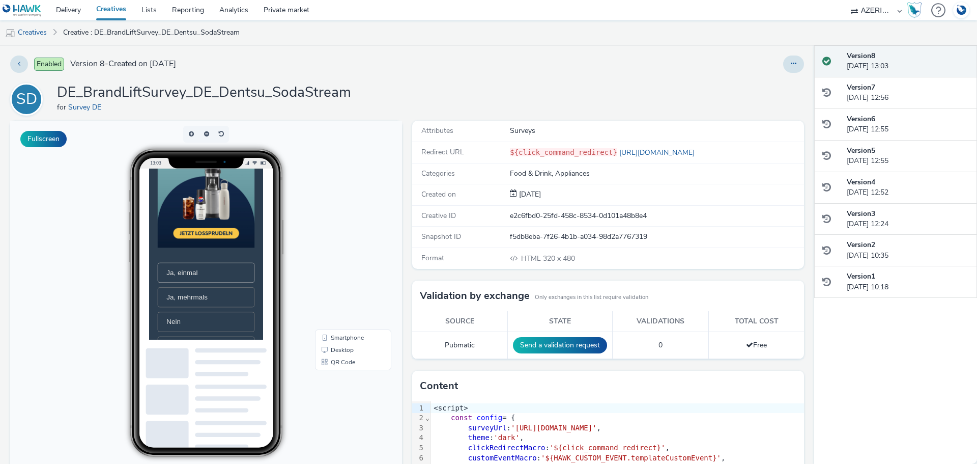
click at [228, 314] on li "Ja, einmal" at bounding box center [230, 317] width 138 height 29
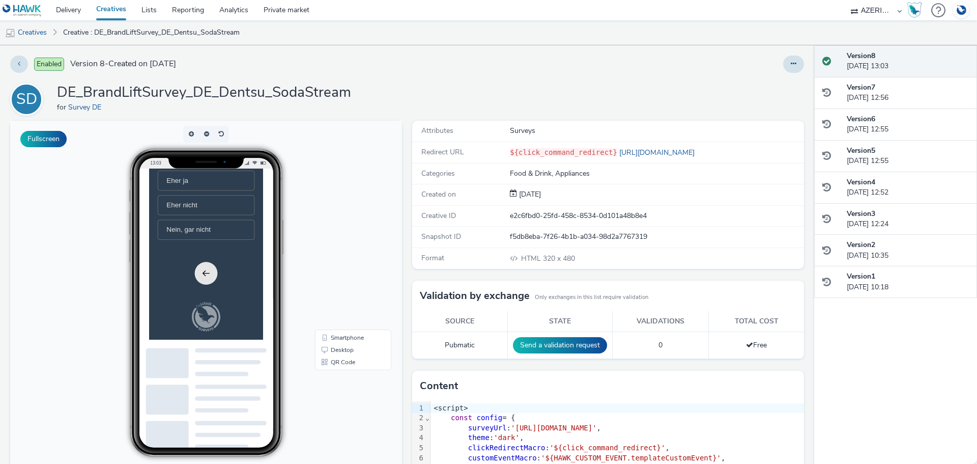
scroll to position [0, 0]
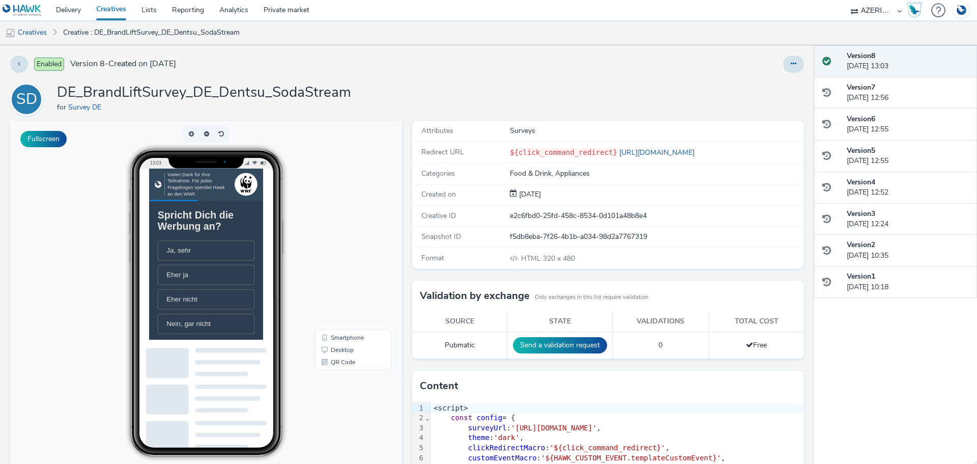
click at [227, 289] on li "Ja, sehr" at bounding box center [230, 285] width 138 height 29
click at [221, 358] on span "SodaStream" at bounding box center [201, 352] width 54 height 11
click at [239, 323] on span "Ja, auf jeden Fall" at bounding box center [211, 318] width 74 height 11
click at [232, 351] on span "Ja, ein Gerät von SodaStream" at bounding box center [211, 340] width 74 height 22
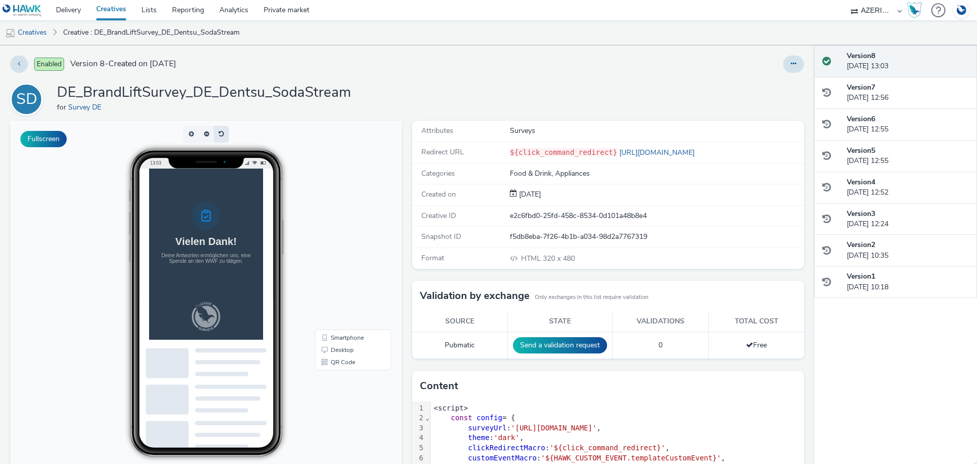
click at [219, 133] on button "button" at bounding box center [221, 134] width 15 height 17
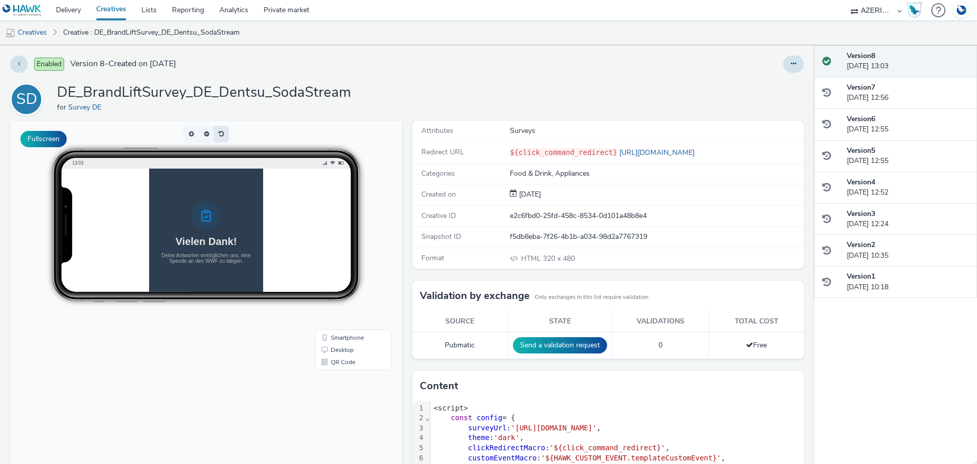
click at [220, 134] on button "button" at bounding box center [221, 134] width 15 height 17
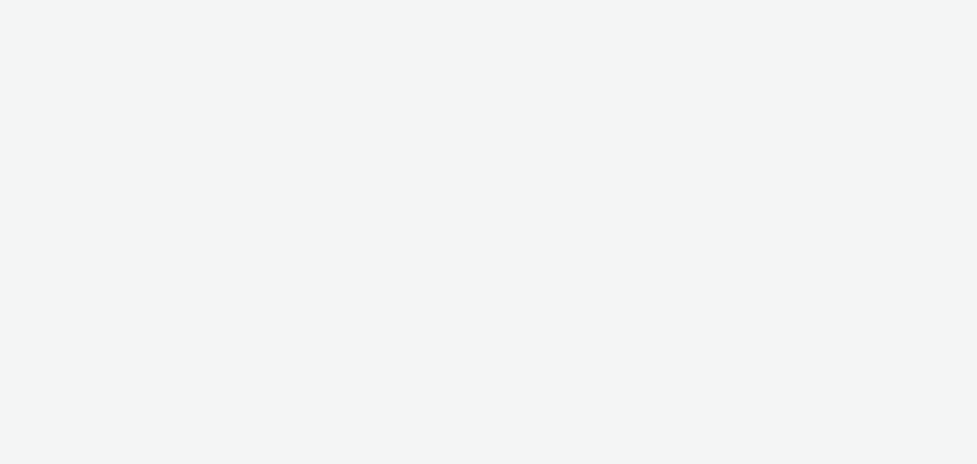
select select "9387901d-a129-43df-b0ef-f9e7dbeb676e"
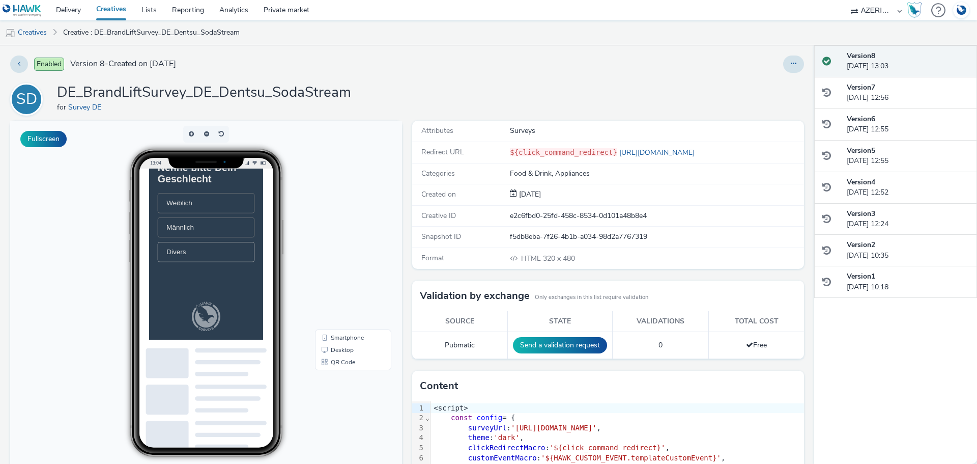
scroll to position [28, 0]
click at [236, 259] on li "Weiblich" at bounding box center [230, 257] width 138 height 29
click at [221, 301] on li "30 – 39" at bounding box center [230, 304] width 138 height 29
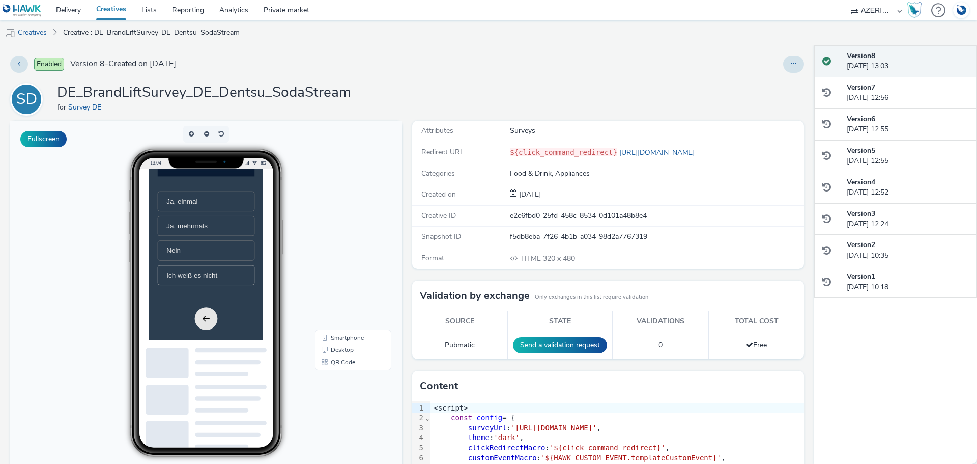
click at [246, 324] on li "Ich weiß es nicht" at bounding box center [230, 320] width 138 height 29
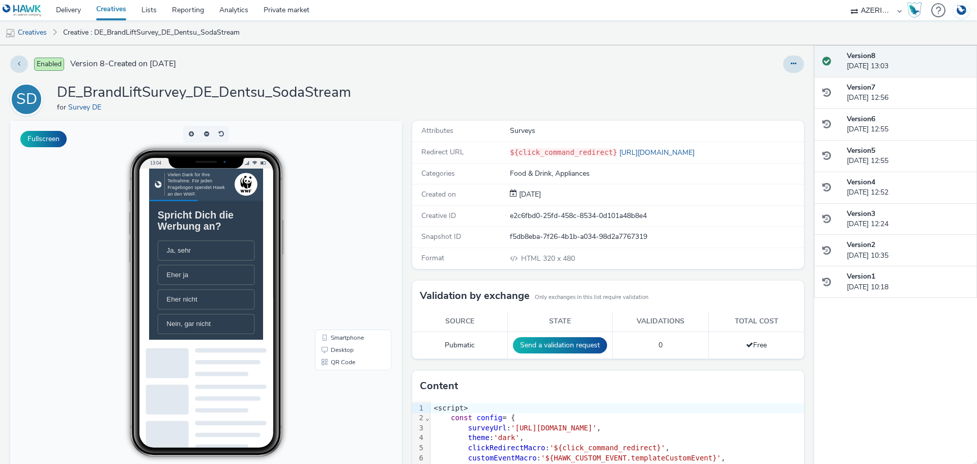
scroll to position [51, 0]
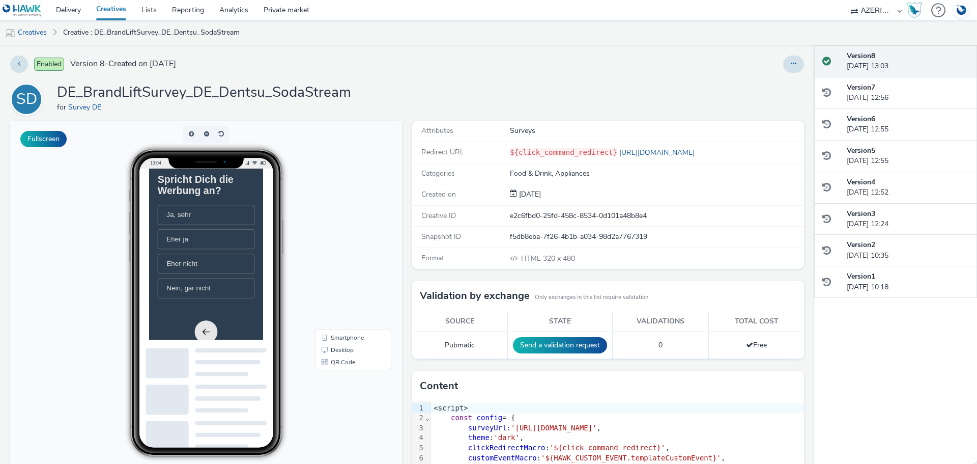
click at [252, 281] on li "Eher ja" at bounding box center [230, 269] width 138 height 29
click at [249, 262] on li "SodaStream" at bounding box center [230, 251] width 138 height 29
click at [262, 265] on li "Eher ja" at bounding box center [230, 251] width 138 height 29
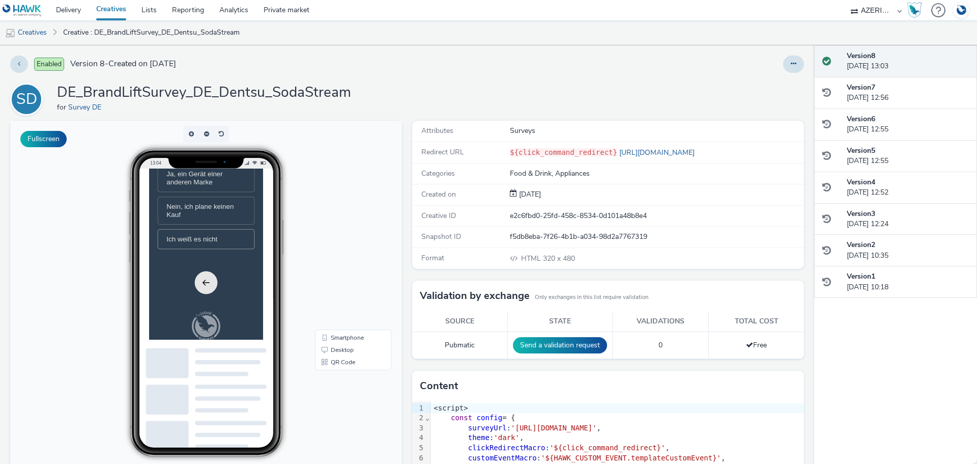
click at [243, 274] on span "Ich weiß es nicht" at bounding box center [210, 269] width 73 height 11
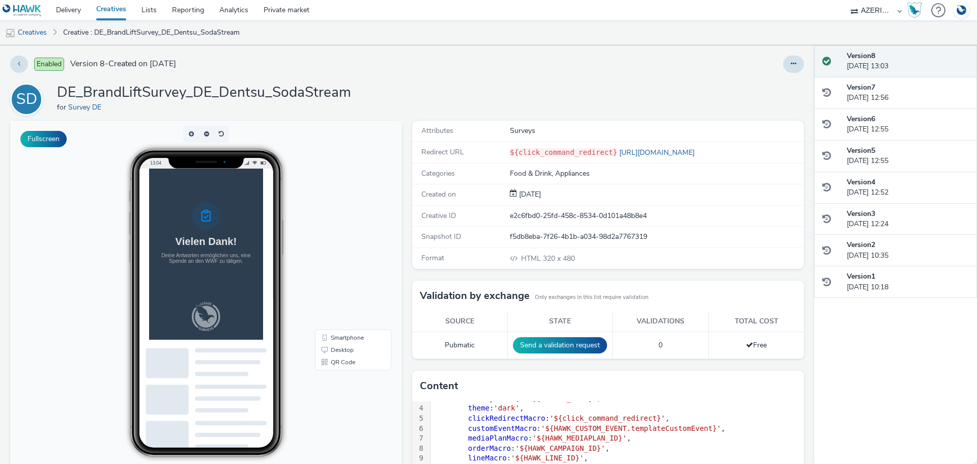
scroll to position [51, 0]
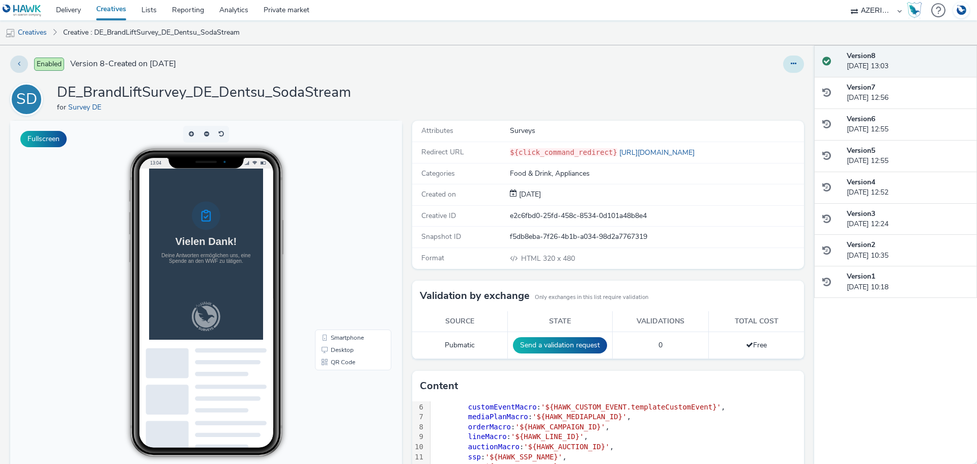
click at [791, 62] on icon at bounding box center [794, 63] width 6 height 7
click at [746, 87] on link "Edit" at bounding box center [766, 84] width 76 height 20
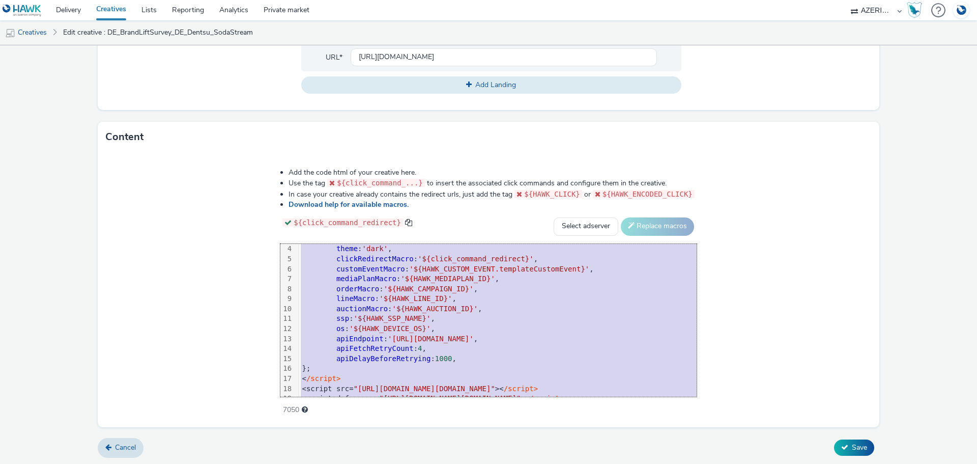
scroll to position [51, 0]
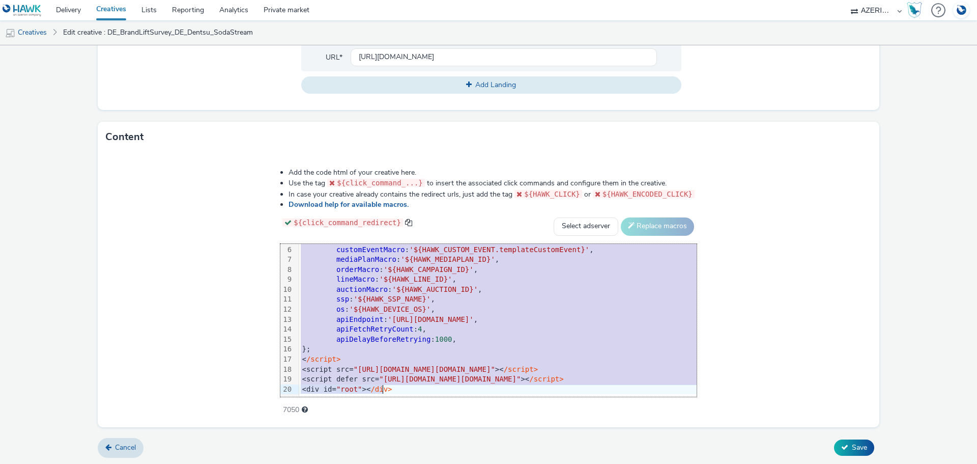
drag, startPoint x: 214, startPoint y: 248, endPoint x: 512, endPoint y: 447, distance: 357.7
click at [512, 447] on form "Edit creative General Advertiser * Survey DE Name * DE_BrandLiftSurvey_DE_Dents…" at bounding box center [488, 31] width 977 height 868
copy div "<script> const config = { surveyUrl : 'https://cdn.tabmo.io/creatives/upload/De…"
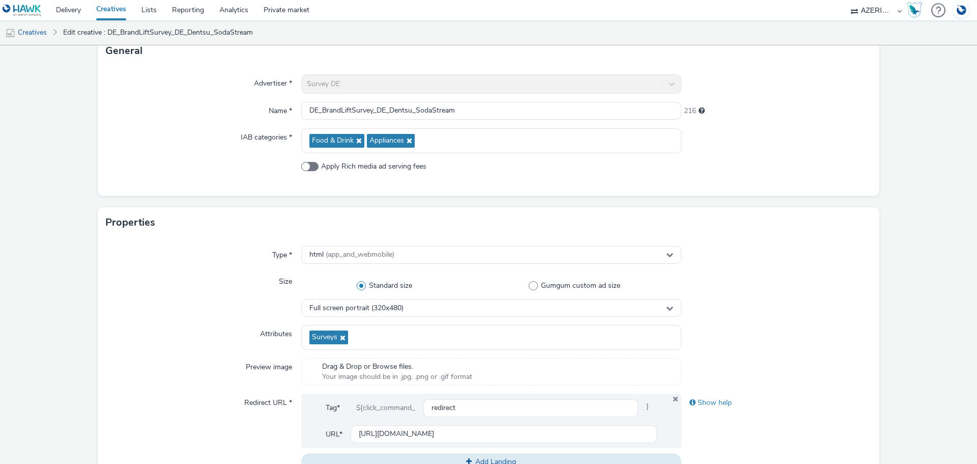
scroll to position [0, 0]
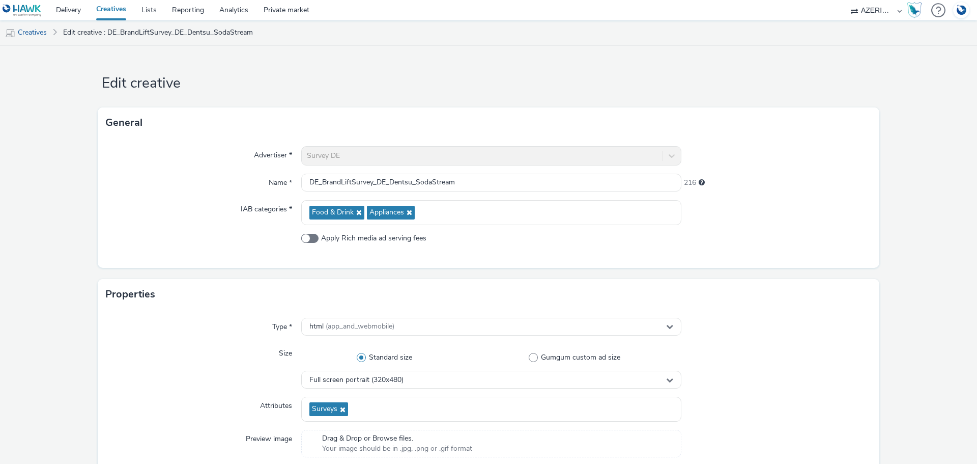
click at [110, 8] on link "Creatives" at bounding box center [111, 10] width 45 height 20
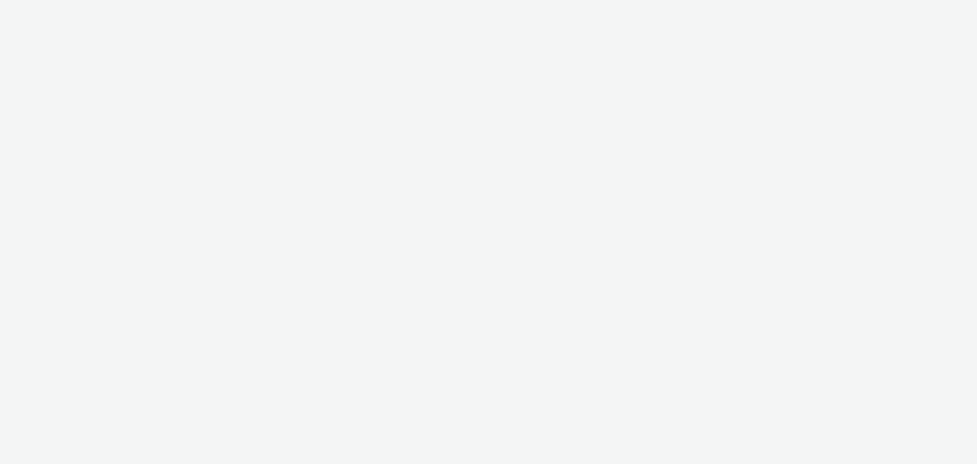
select select "9387901d-a129-43df-b0ef-f9e7dbeb676e"
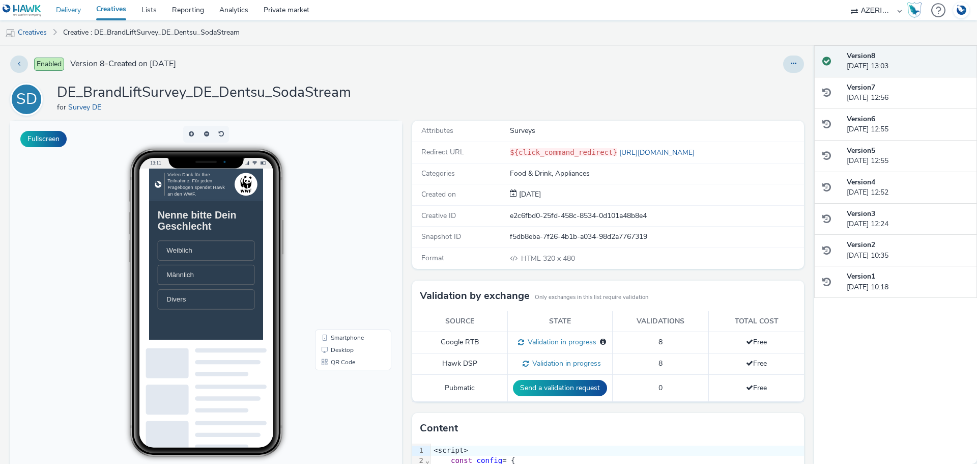
click at [68, 9] on link "Delivery" at bounding box center [68, 10] width 40 height 20
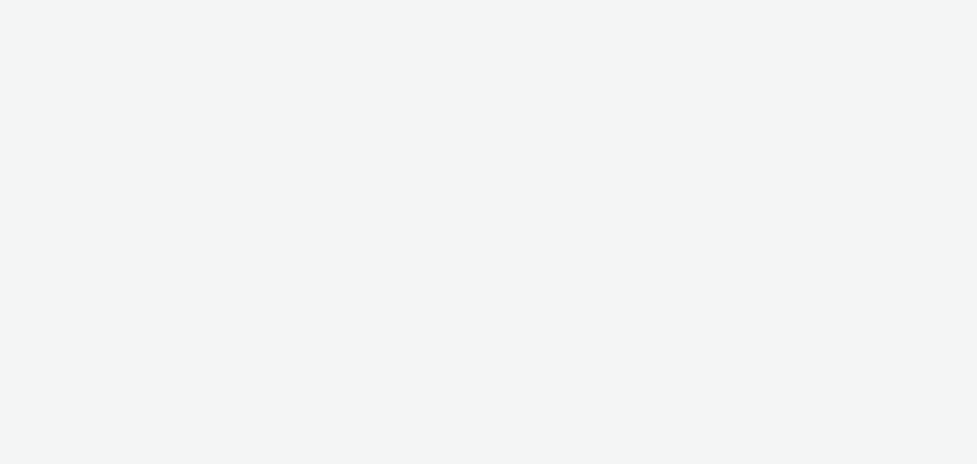
select select "8b9e4588-463c-4c19-a3bb-d96a951167bb"
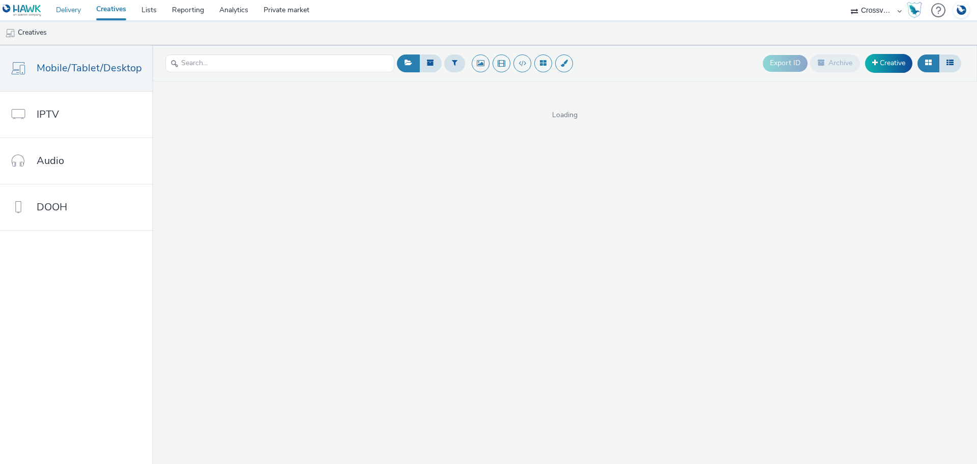
drag, startPoint x: 73, startPoint y: 9, endPoint x: 79, endPoint y: 7, distance: 6.9
click at [74, 9] on link "Delivery" at bounding box center [68, 10] width 40 height 20
select select "8b9e4588-463c-4c19-a3bb-d96a951167bb"
select select "2c2adb54-625a-45e4-8d54-55ad645251ae"
select select "aa2d3f22-8cd3-452c-915a-90da4c6ce460"
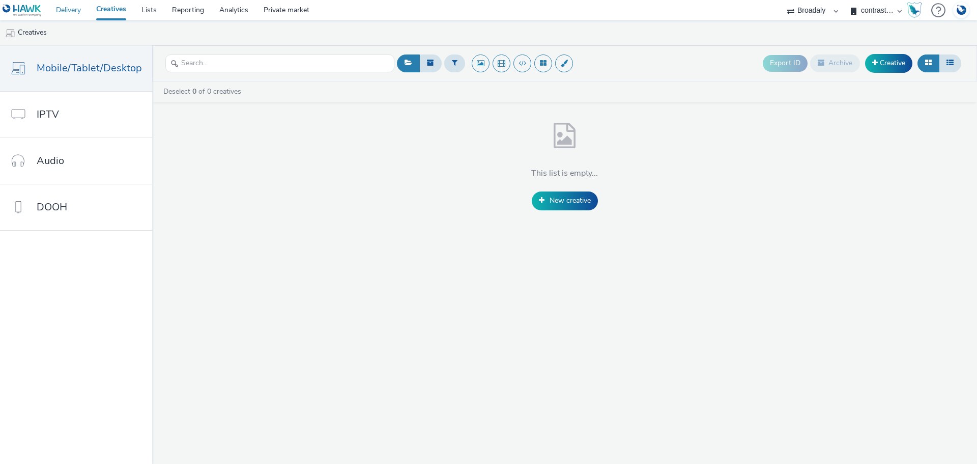
click at [75, 12] on link "Delivery" at bounding box center [68, 10] width 40 height 20
